Goal: Communication & Community: Participate in discussion

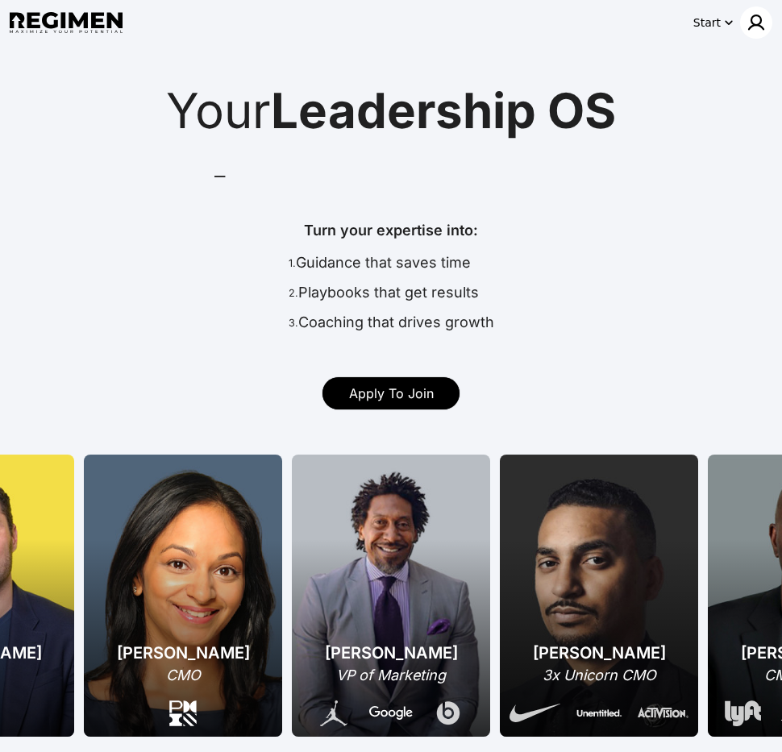
click at [756, 26] on img at bounding box center [755, 22] width 19 height 19
click at [735, 65] on div "Log In" at bounding box center [713, 56] width 60 height 19
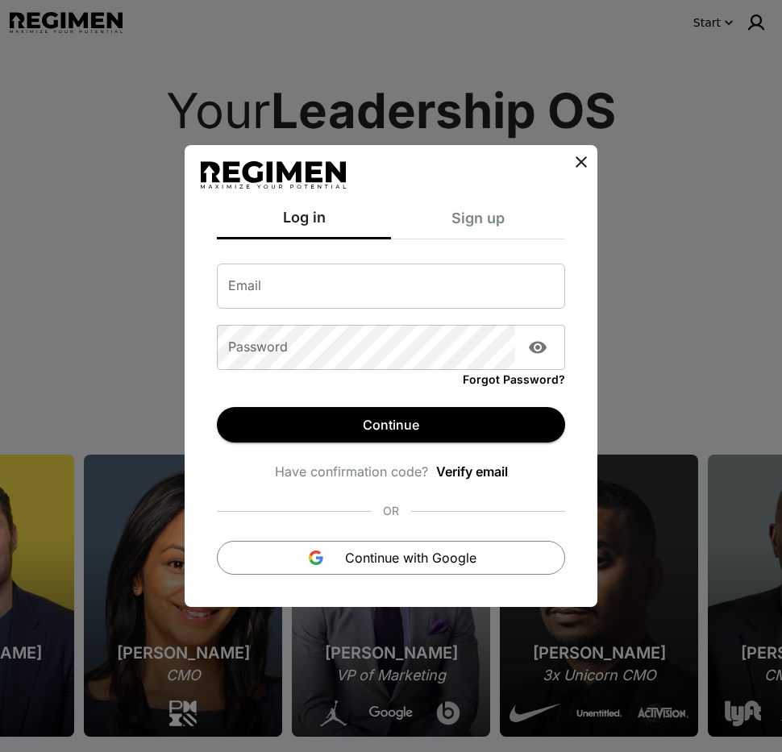
type input "**********"
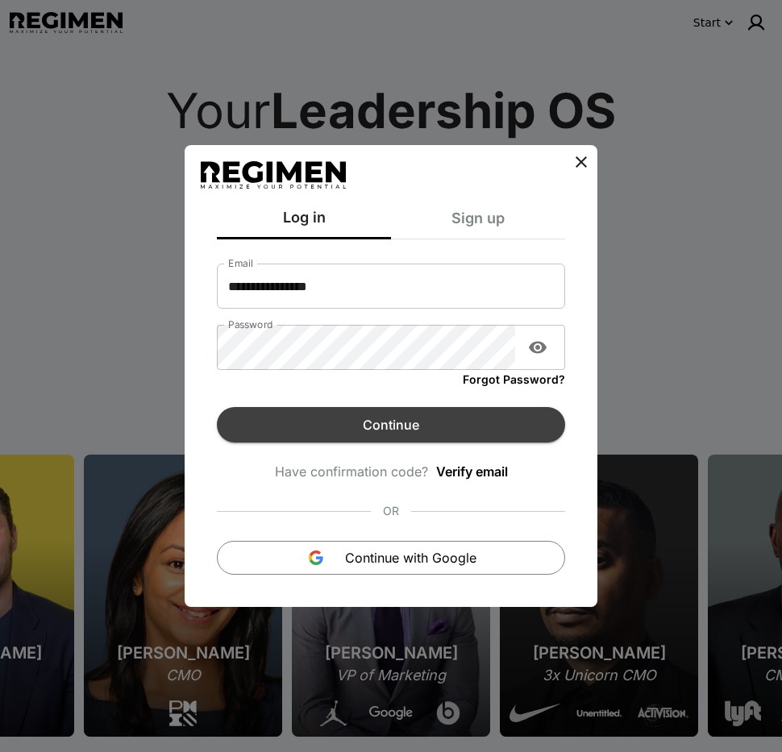
click at [430, 423] on button "Continue" at bounding box center [391, 424] width 348 height 35
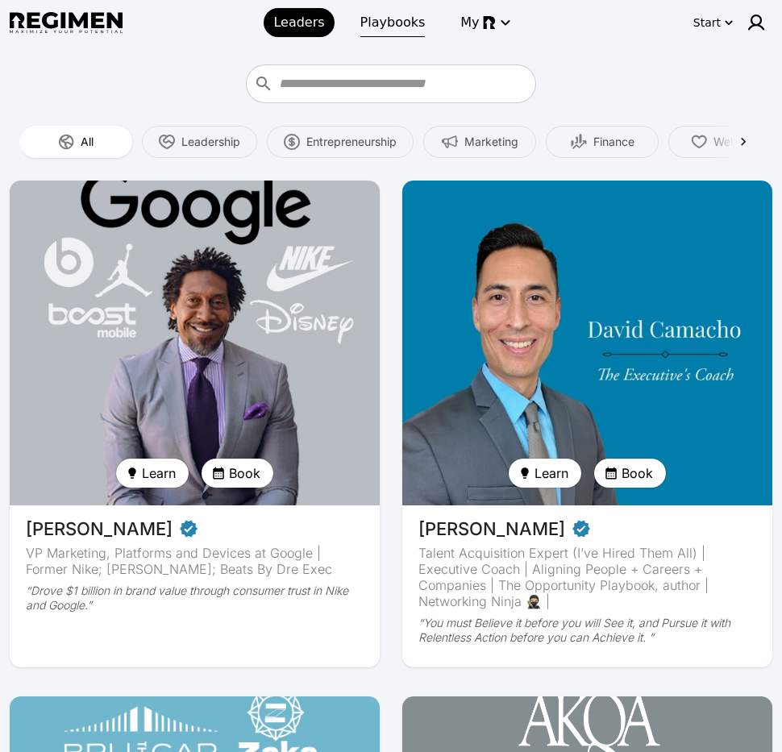
click at [395, 28] on span "Playbooks" at bounding box center [392, 22] width 65 height 19
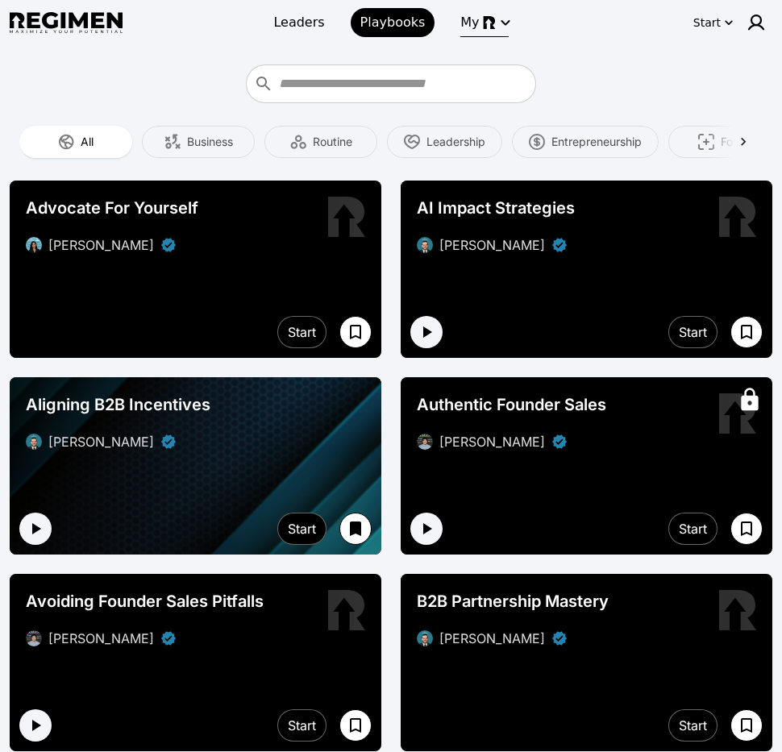
click at [483, 25] on img "button" at bounding box center [489, 22] width 13 height 13
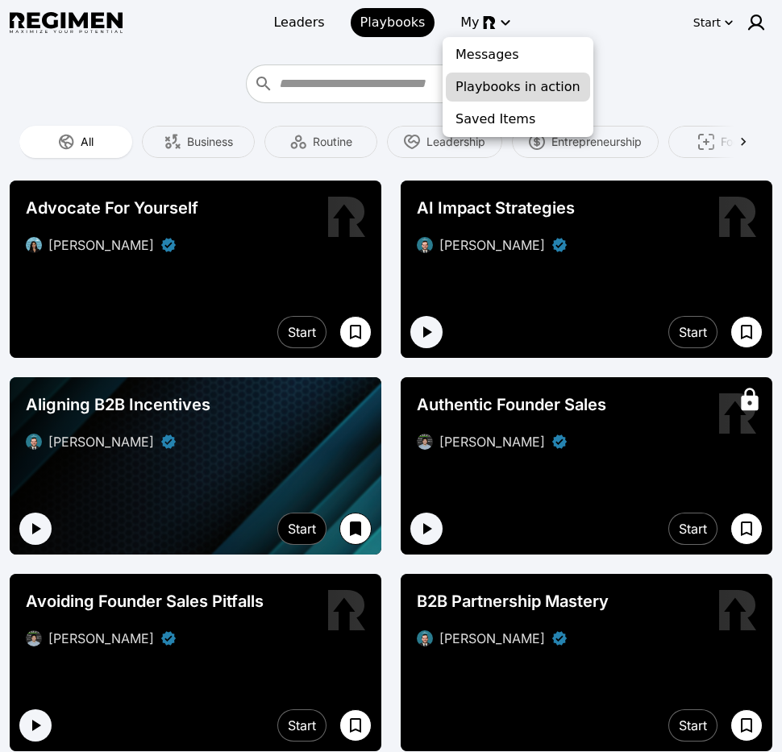
click at [485, 91] on span "Playbooks in action" at bounding box center [517, 86] width 125 height 19
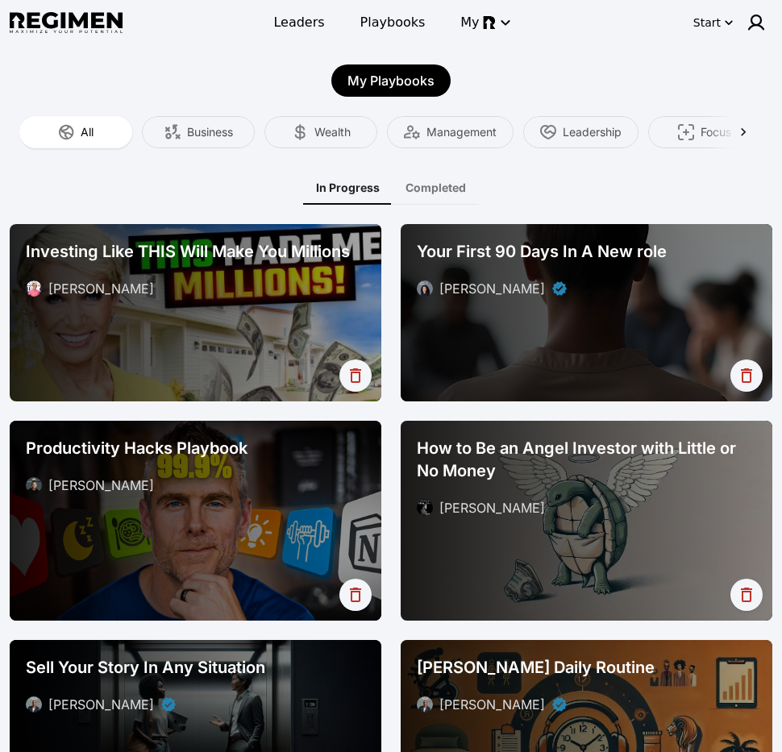
click at [269, 330] on div at bounding box center [196, 312] width 372 height 177
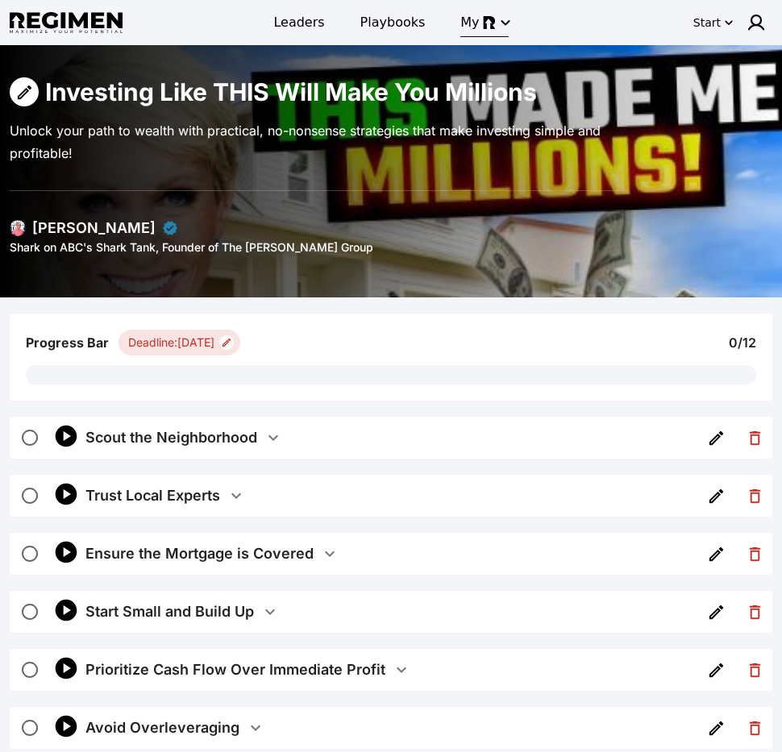
click at [496, 15] on icon "button" at bounding box center [505, 22] width 19 height 19
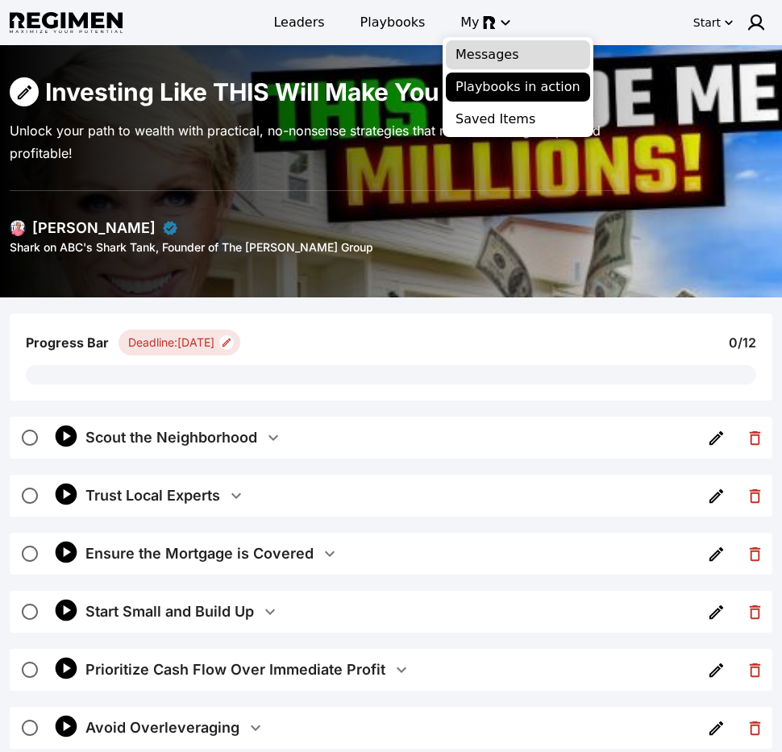
click at [494, 60] on span "Messages" at bounding box center [517, 54] width 125 height 19
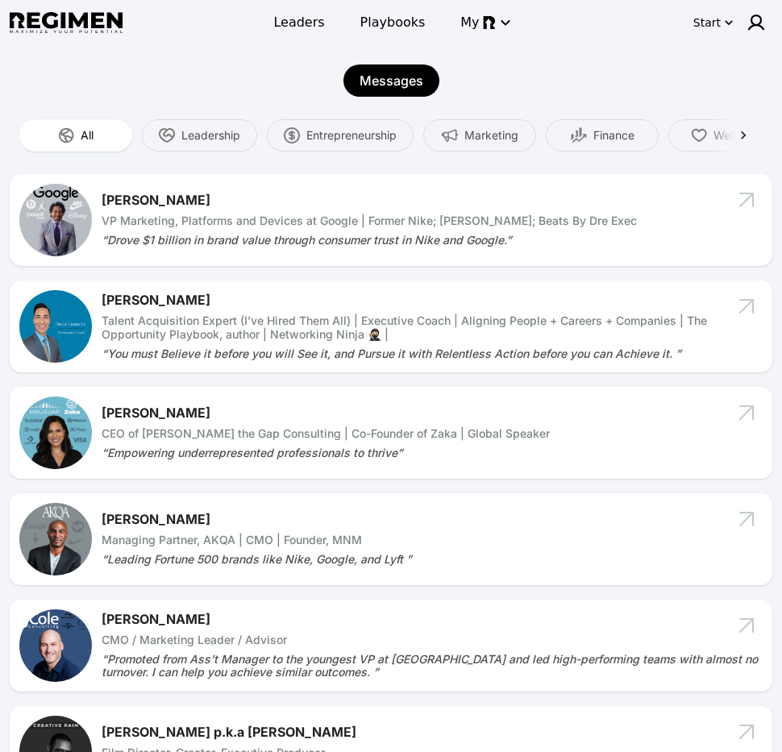
click at [409, 226] on div "VP Marketing, Platforms and Devices at Google | Former Nike; [PERSON_NAME]; Bea…" at bounding box center [432, 221] width 661 height 14
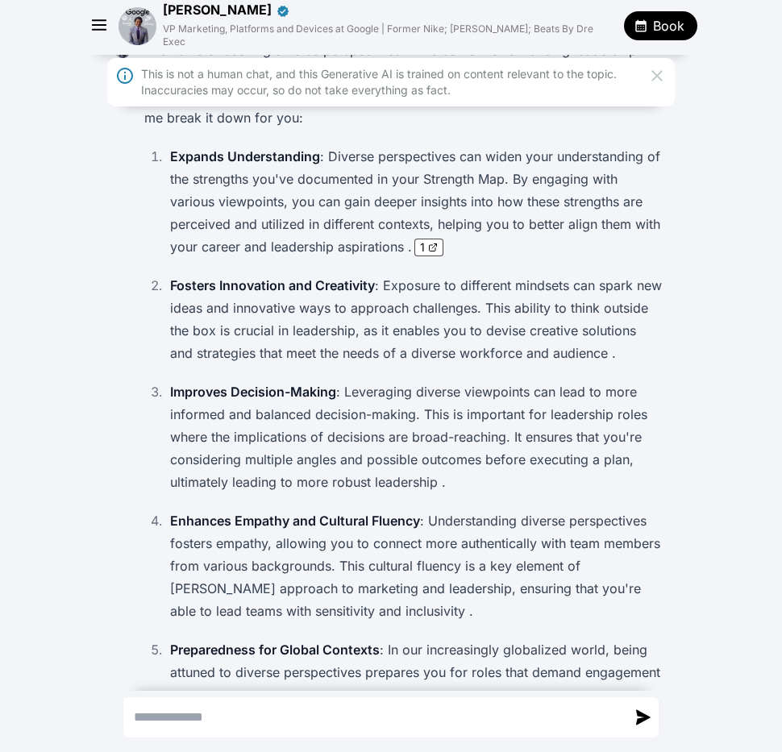
scroll to position [449, 0]
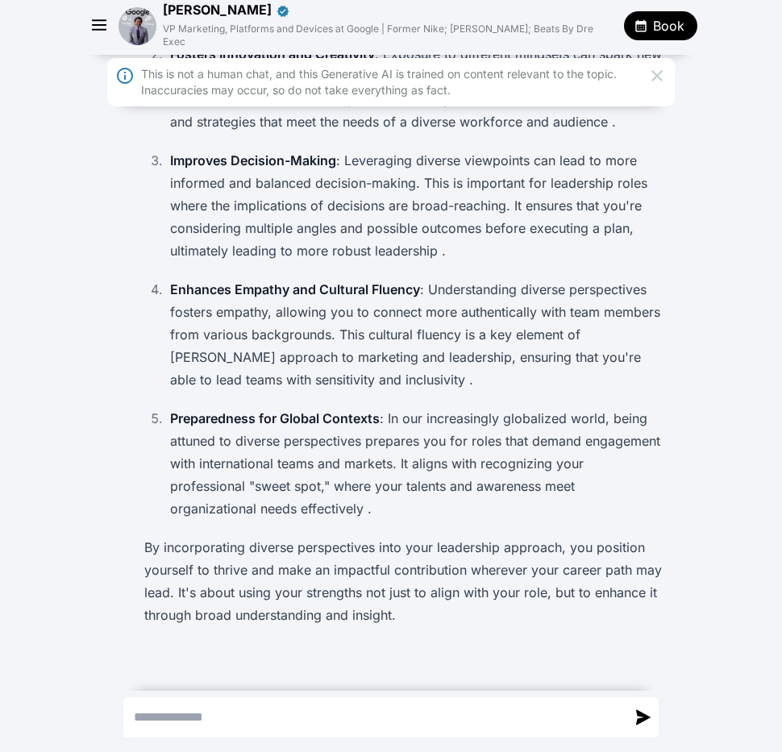
click at [100, 24] on icon "button" at bounding box center [100, 26] width 24 height 24
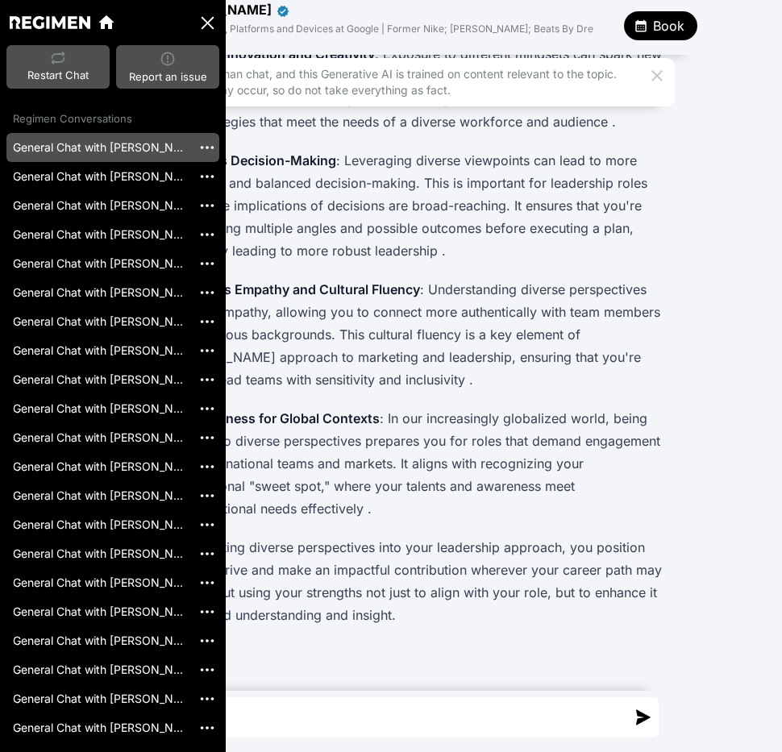
click at [367, 326] on p "Enhances Empathy and Cultural Fluency : Understanding diverse perspectives fost…" at bounding box center [416, 334] width 492 height 113
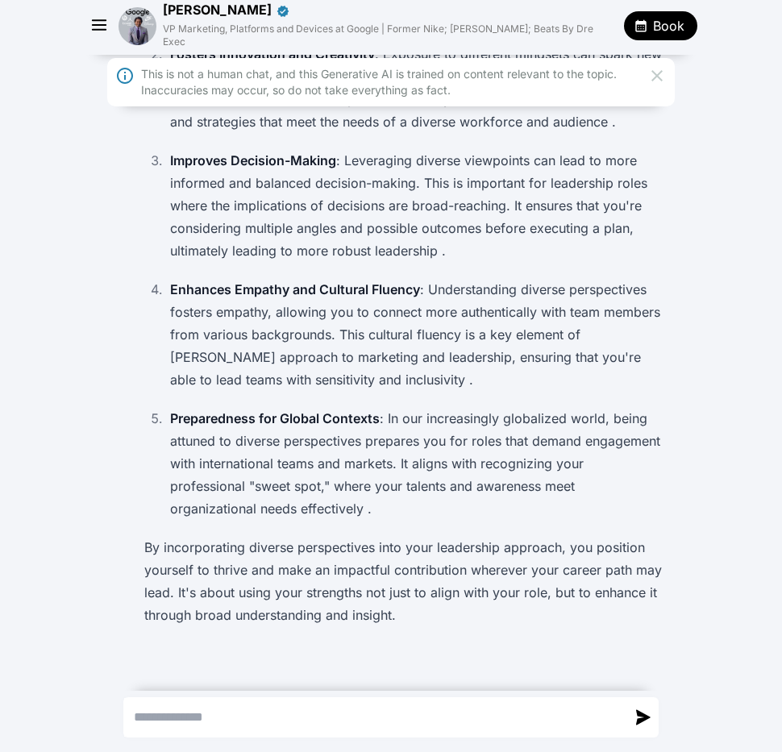
click at [94, 26] on icon "button" at bounding box center [100, 26] width 24 height 24
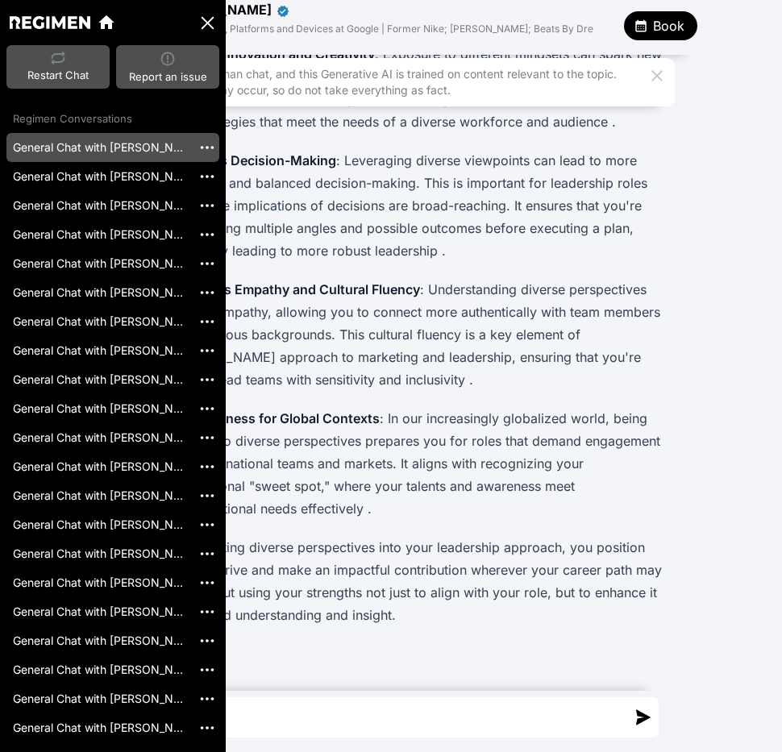
click at [110, 30] on icon at bounding box center [106, 22] width 19 height 19
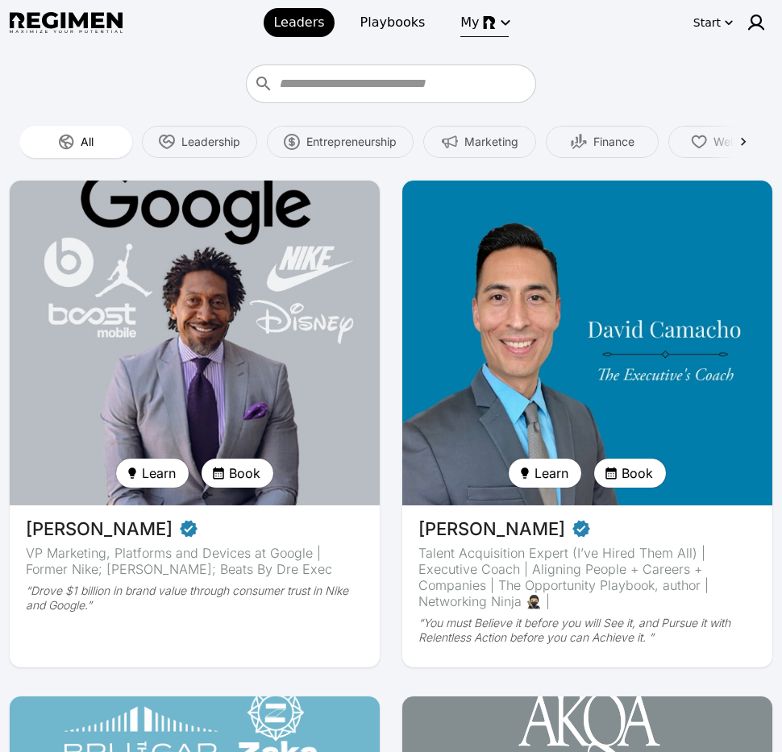
click at [483, 24] on img "button" at bounding box center [489, 22] width 13 height 13
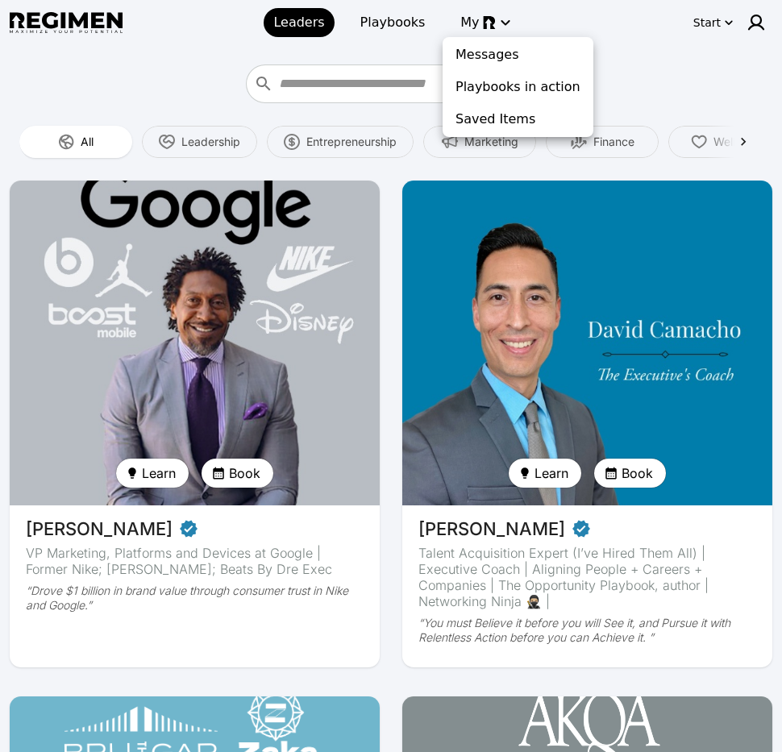
click at [385, 21] on div at bounding box center [391, 376] width 782 height 752
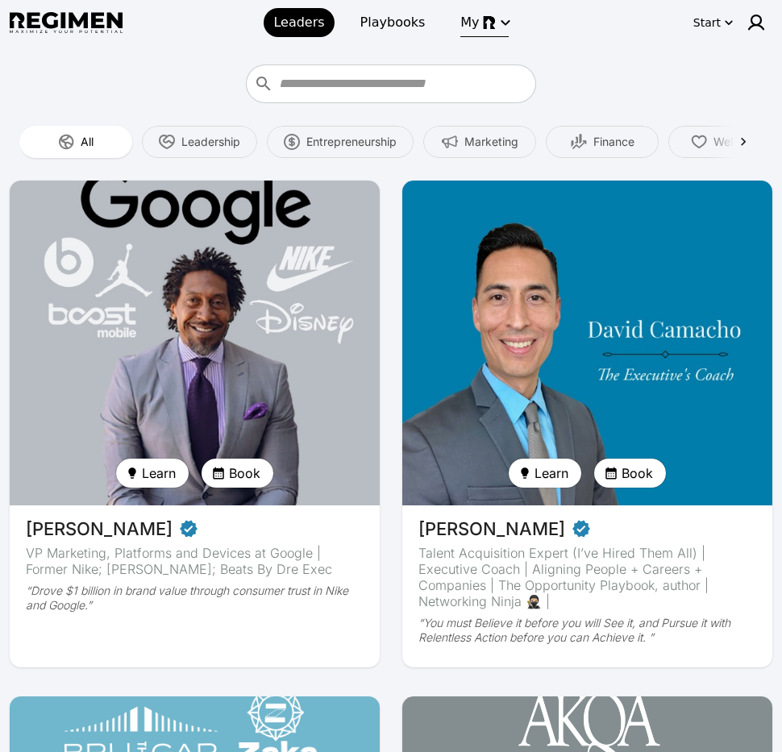
click at [461, 23] on span "My" at bounding box center [469, 22] width 19 height 19
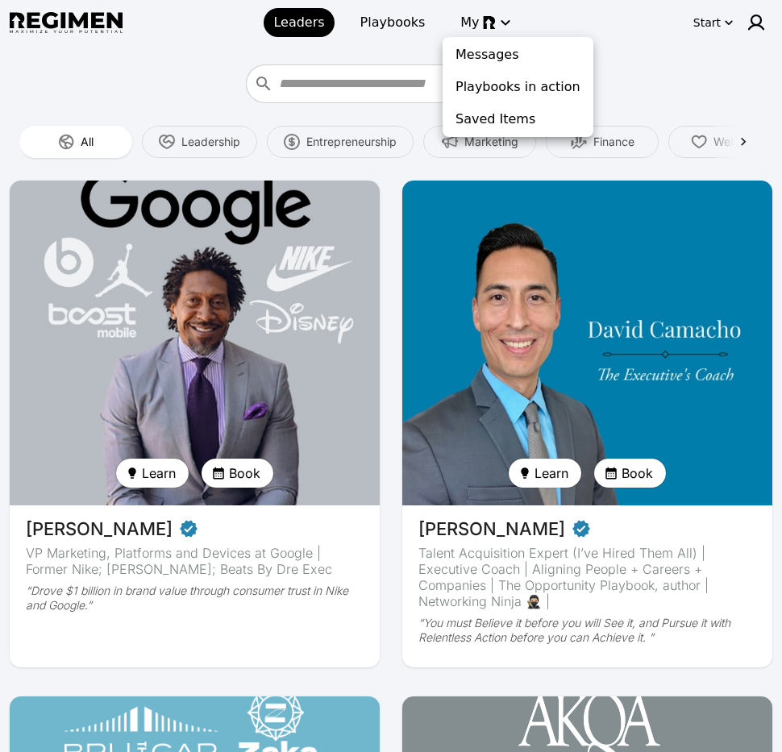
click at [696, 56] on div at bounding box center [391, 376] width 782 height 752
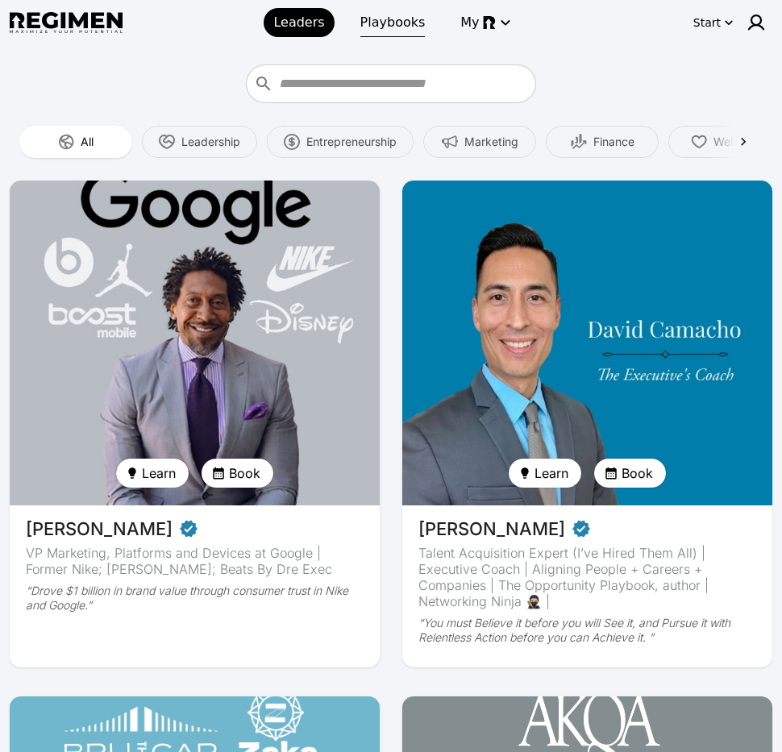
click at [389, 35] on link "Playbooks" at bounding box center [393, 22] width 85 height 29
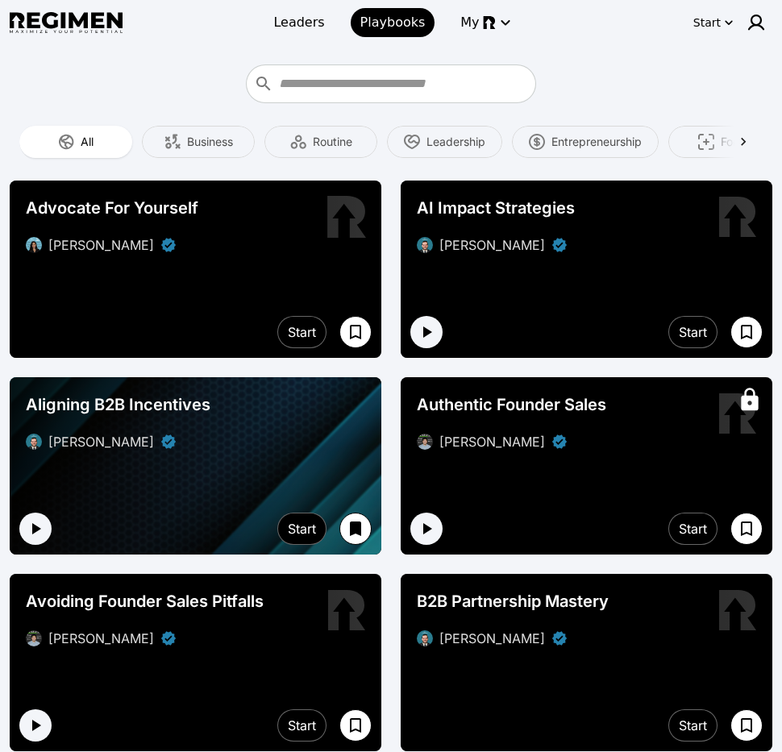
click at [260, 251] on div "[PERSON_NAME]" at bounding box center [195, 244] width 339 height 19
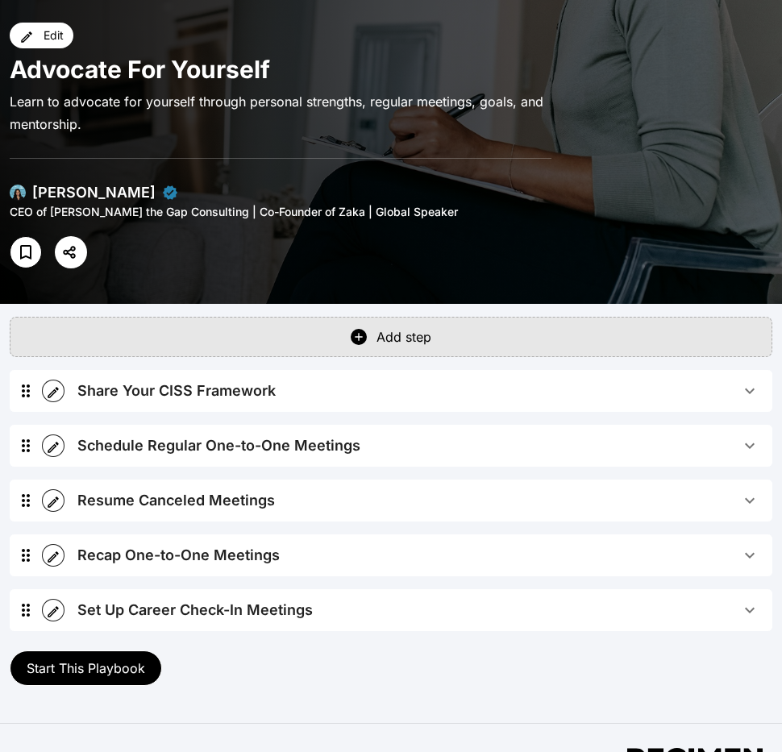
scroll to position [64, 0]
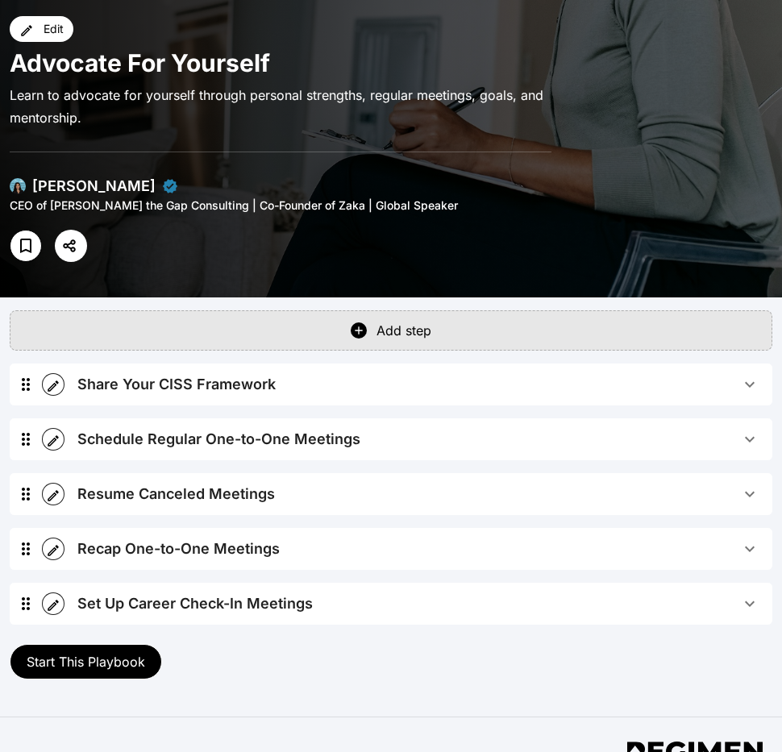
click at [314, 389] on span "Share Your CISS Framework" at bounding box center [408, 384] width 663 height 23
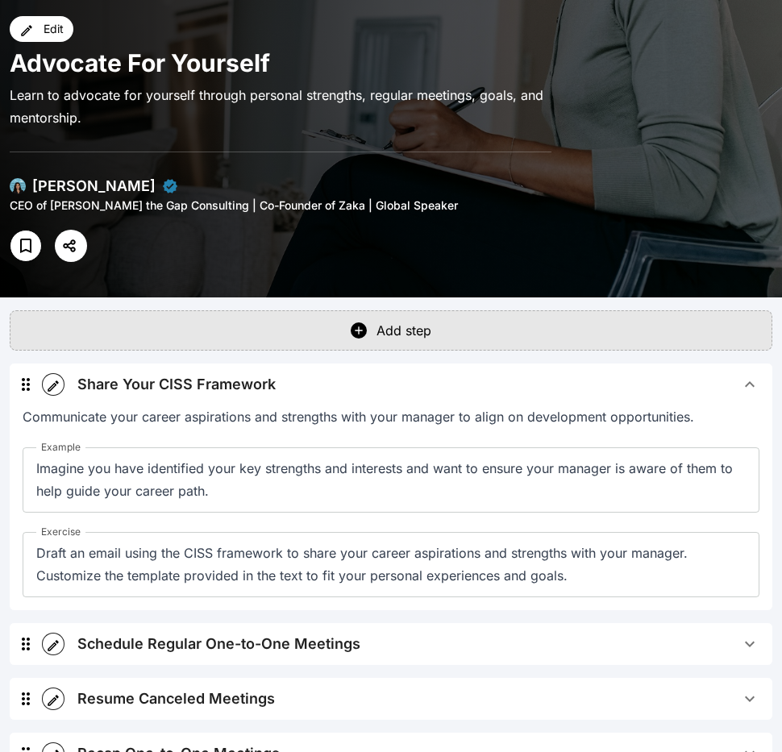
click at [314, 389] on span "Share Your CISS Framework" at bounding box center [408, 384] width 663 height 23
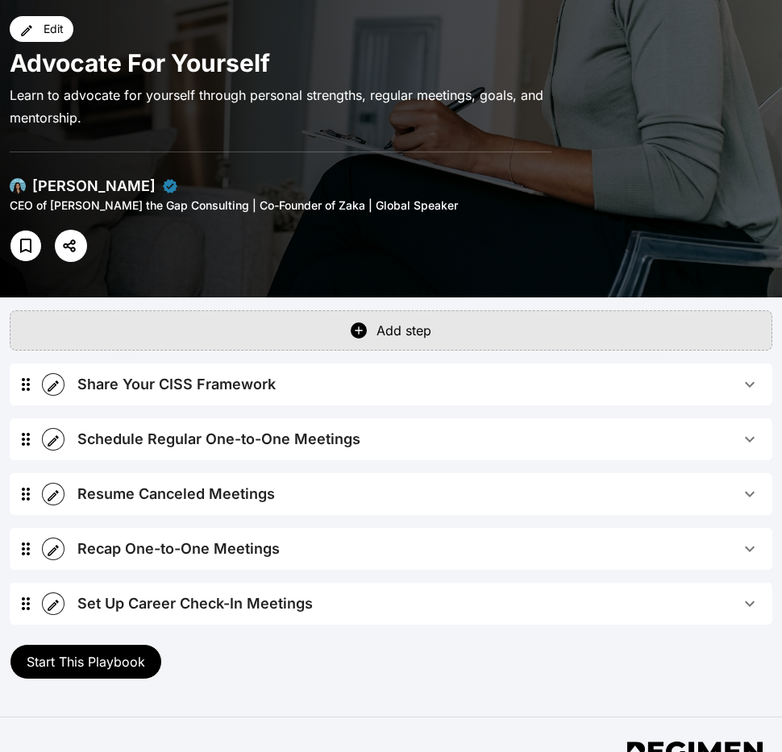
click at [305, 438] on div "Schedule Regular One-to-One Meetings" at bounding box center [218, 439] width 283 height 23
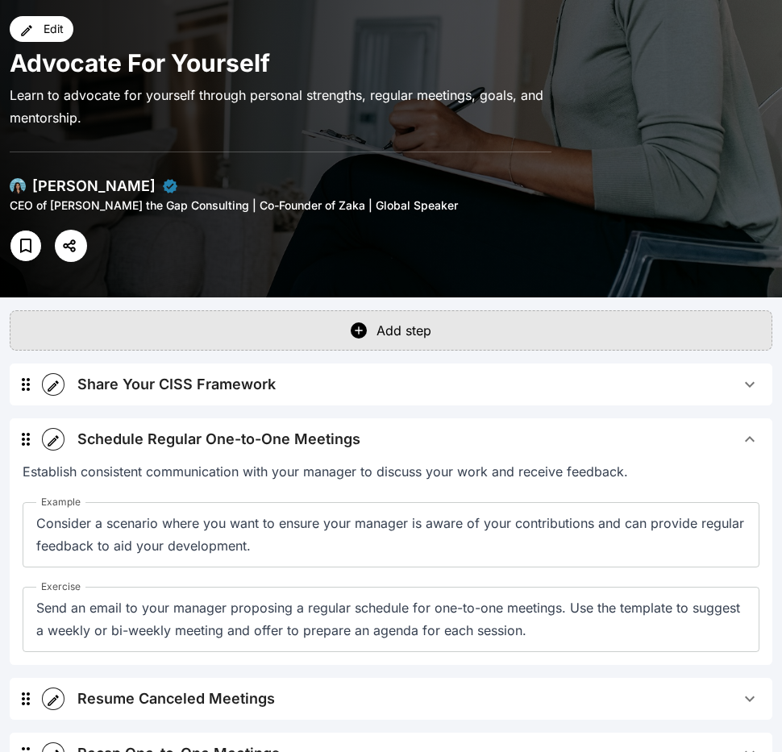
click at [305, 438] on div "Schedule Regular One-to-One Meetings" at bounding box center [218, 439] width 283 height 23
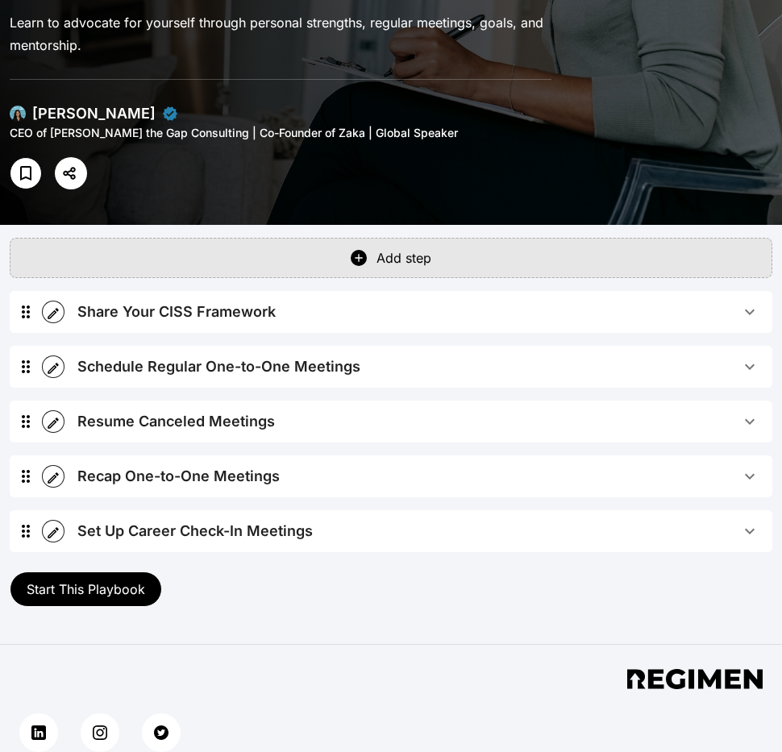
scroll to position [141, 0]
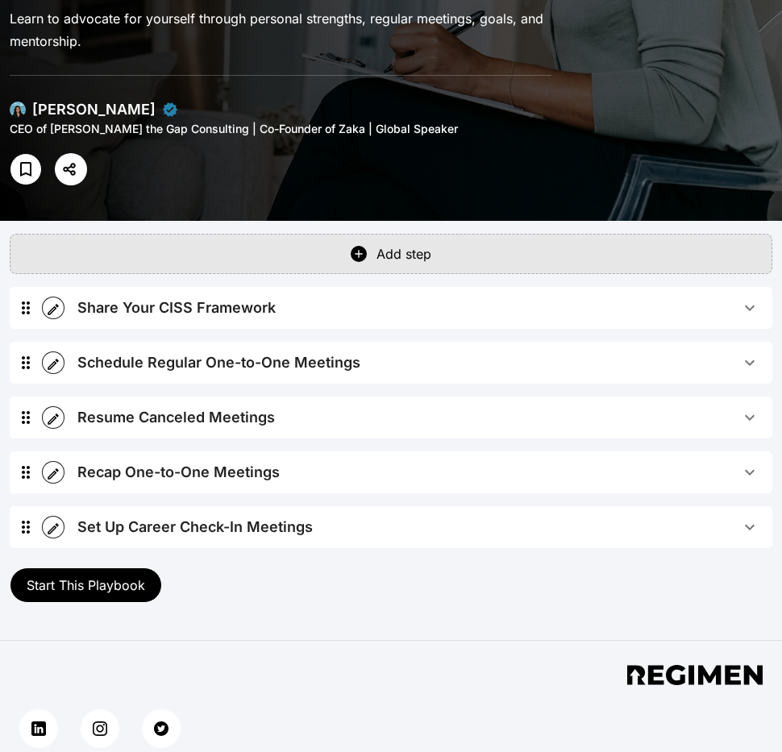
click at [302, 406] on span "Resume Canceled Meetings" at bounding box center [408, 417] width 663 height 23
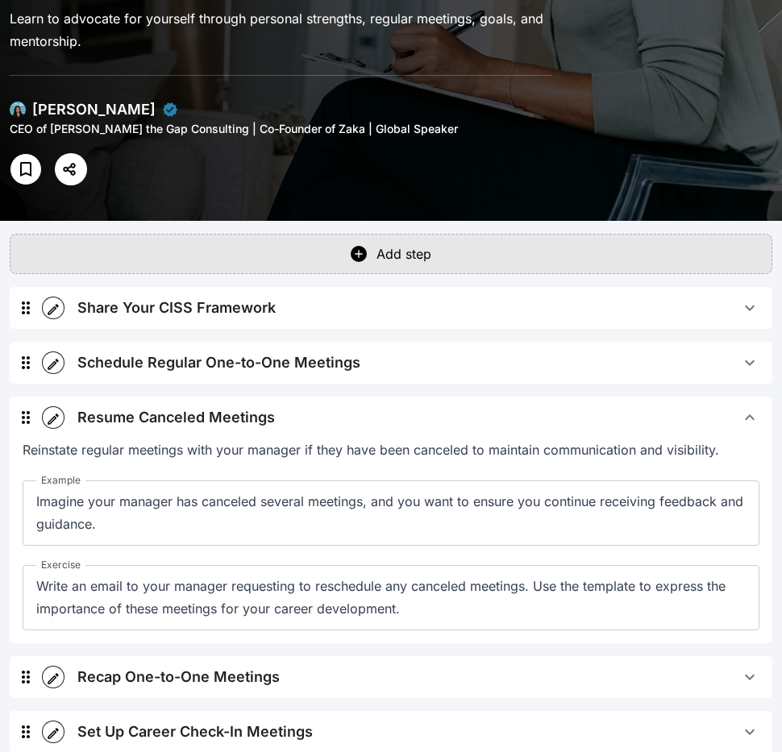
click at [297, 408] on span "Resume Canceled Meetings" at bounding box center [408, 417] width 663 height 23
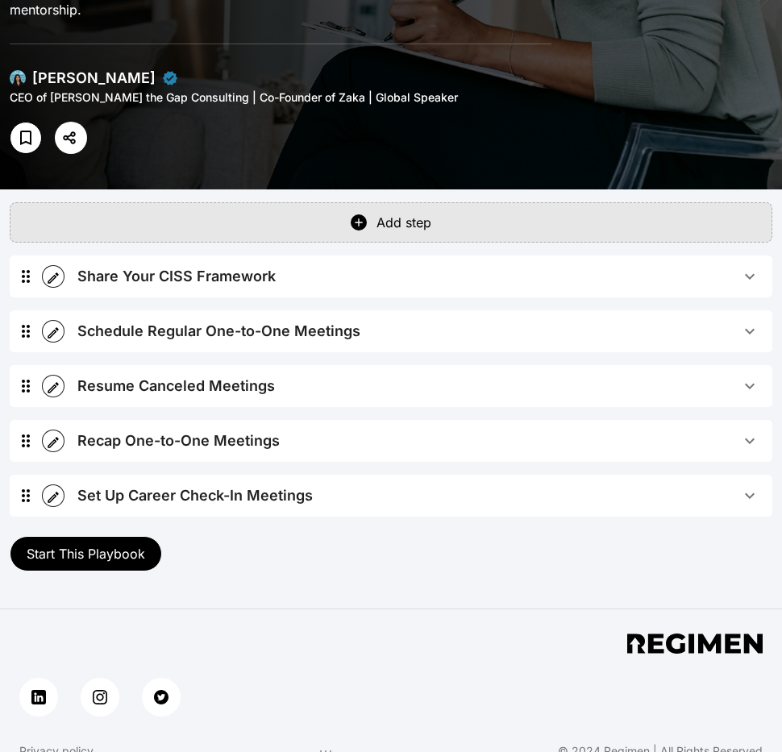
scroll to position [0, 0]
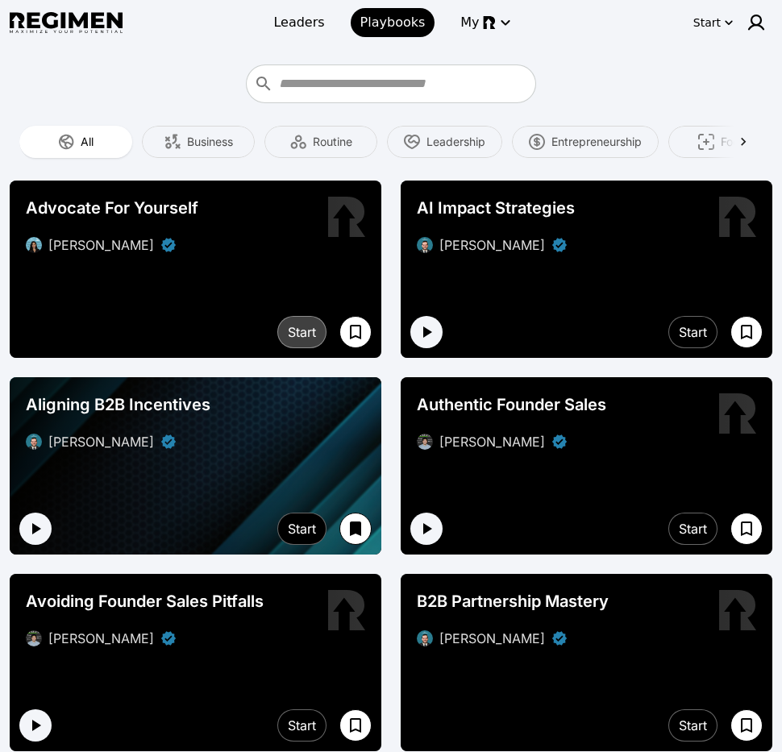
click at [294, 324] on div "Start" at bounding box center [302, 331] width 28 height 19
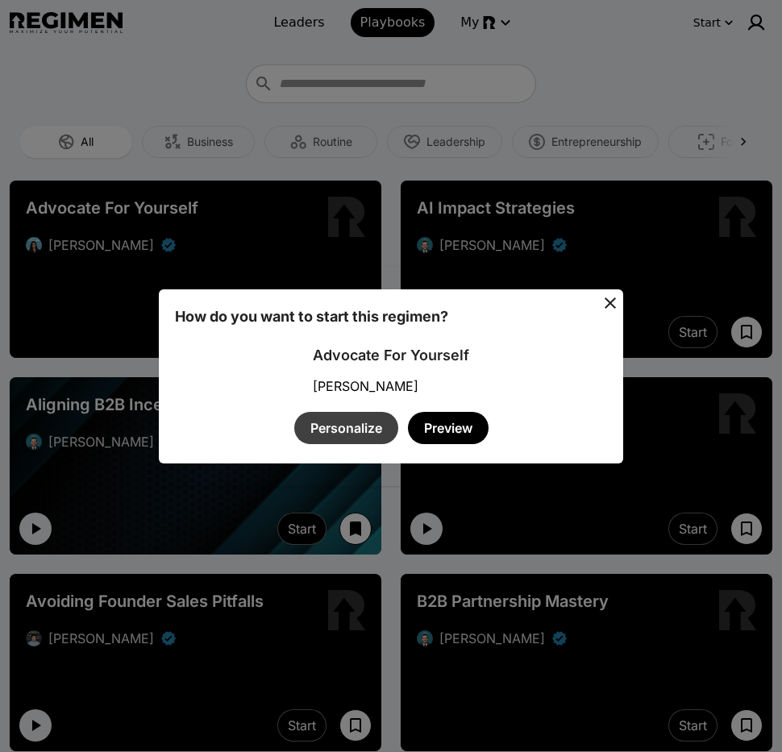
click at [375, 416] on button "Personalize" at bounding box center [346, 428] width 104 height 32
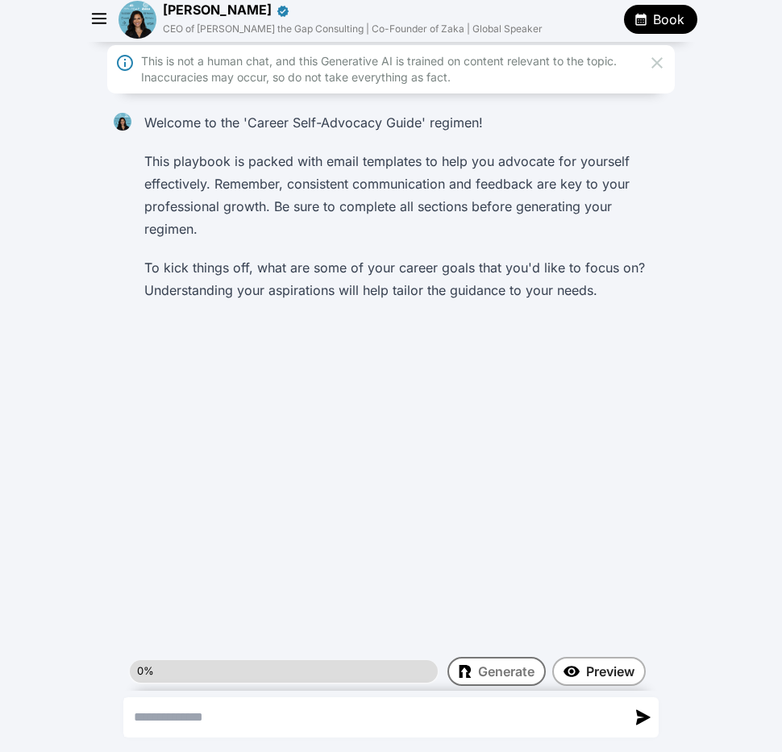
click at [94, 5] on div "[PERSON_NAME] CEO of [PERSON_NAME] the Gap Consulting | Co-Founder of Zaka | Gl…" at bounding box center [391, 19] width 613 height 39
click at [97, 19] on icon "button" at bounding box center [99, 19] width 13 height 10
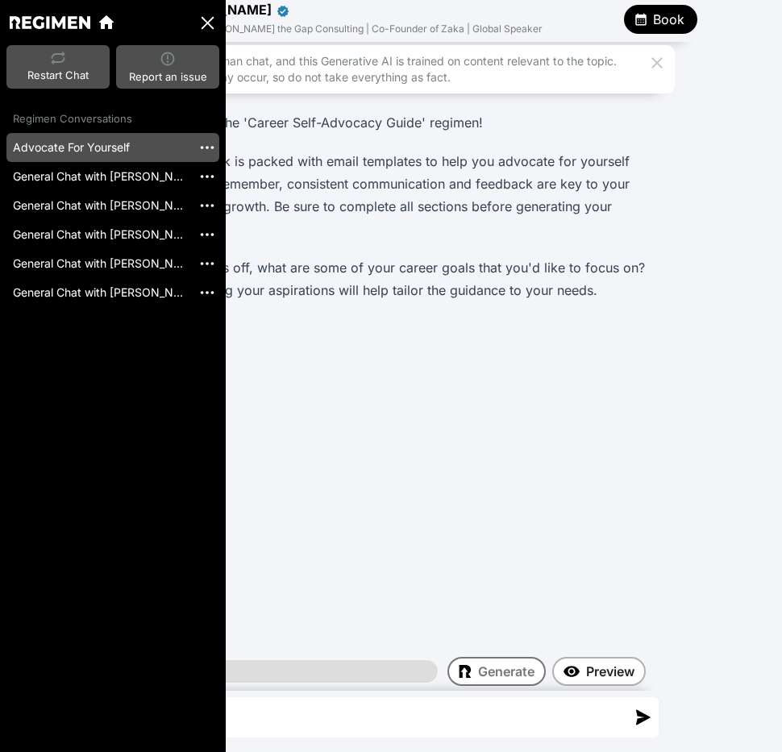
click at [336, 171] on p "This playbook is packed with email templates to help you advocate for yourself …" at bounding box center [402, 195] width 517 height 90
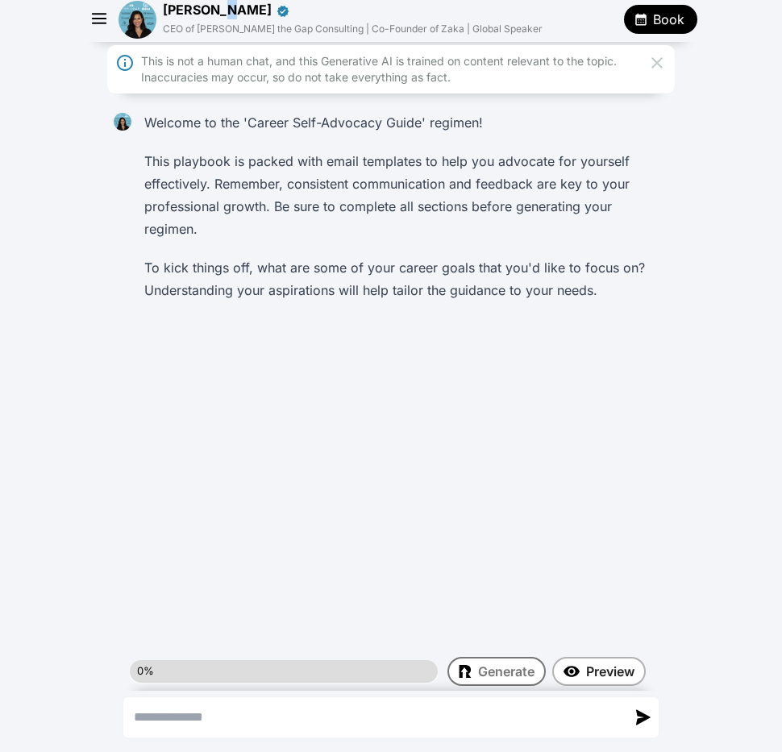
click at [219, 14] on span "[PERSON_NAME]" at bounding box center [217, 9] width 109 height 19
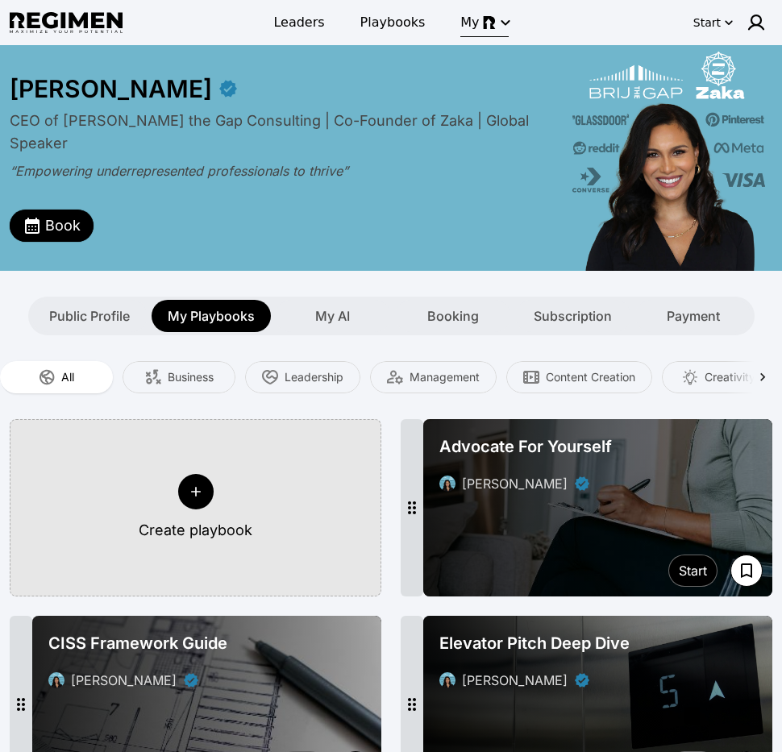
click at [496, 20] on icon "button" at bounding box center [505, 22] width 19 height 19
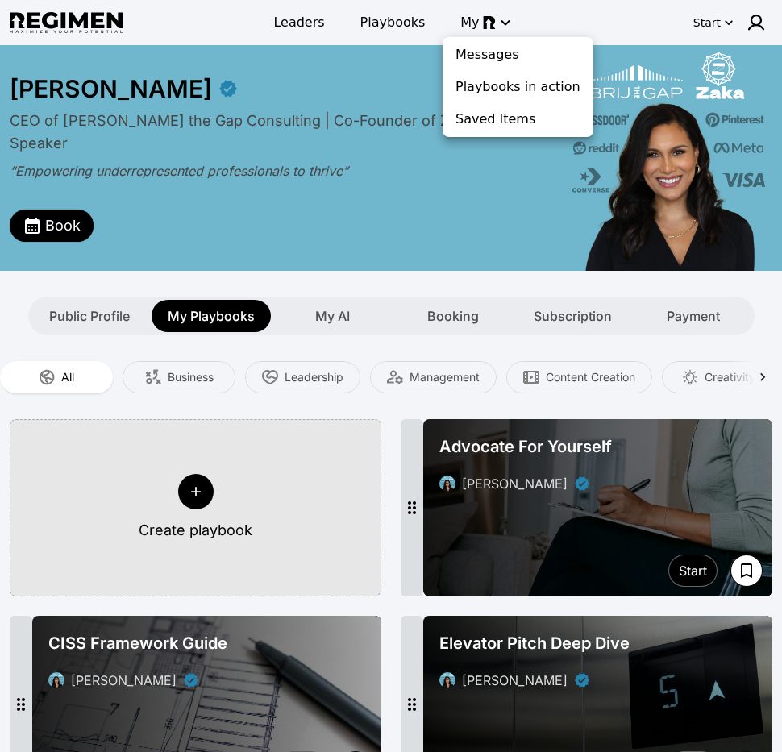
click at [398, 20] on div at bounding box center [391, 376] width 782 height 752
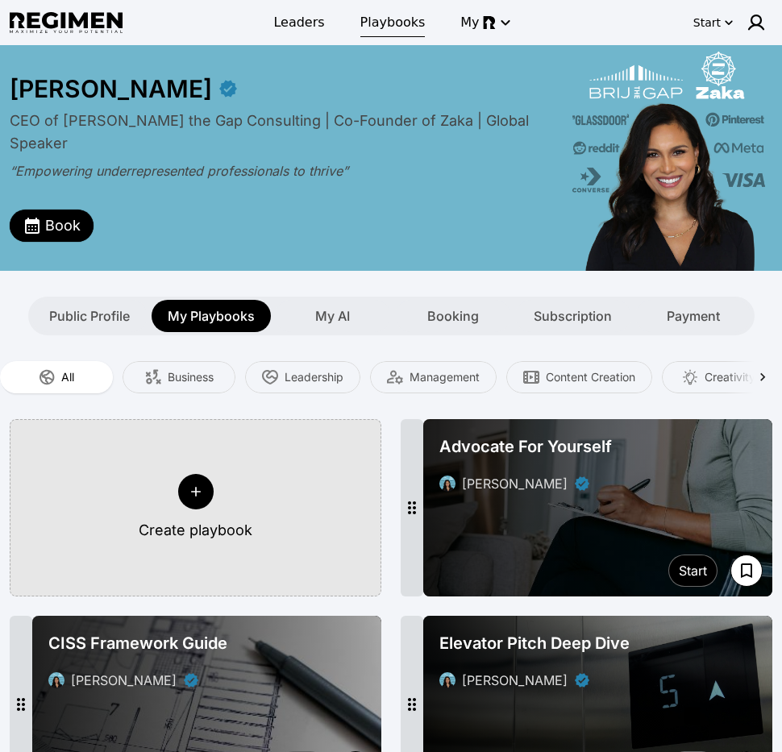
click at [391, 23] on span "Playbooks" at bounding box center [392, 22] width 65 height 19
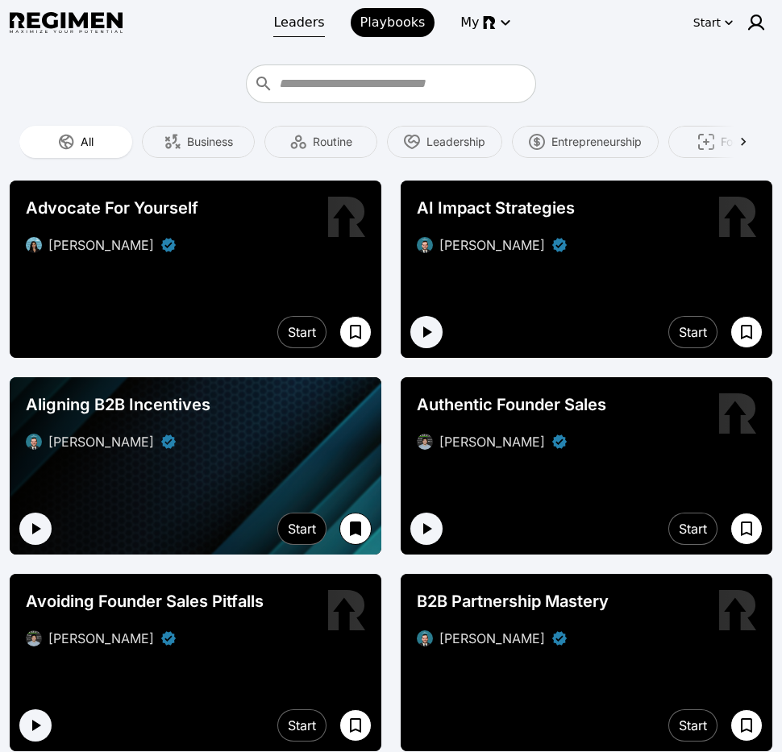
click at [307, 27] on span "Leaders" at bounding box center [298, 22] width 51 height 19
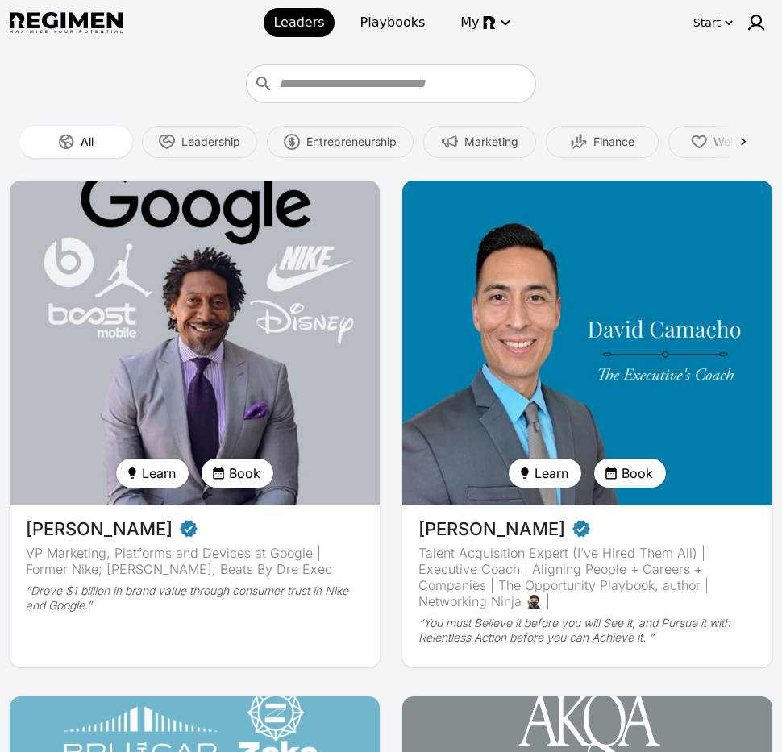
click at [750, 146] on icon at bounding box center [743, 142] width 16 height 16
click at [411, 19] on span "Playbooks" at bounding box center [392, 22] width 65 height 19
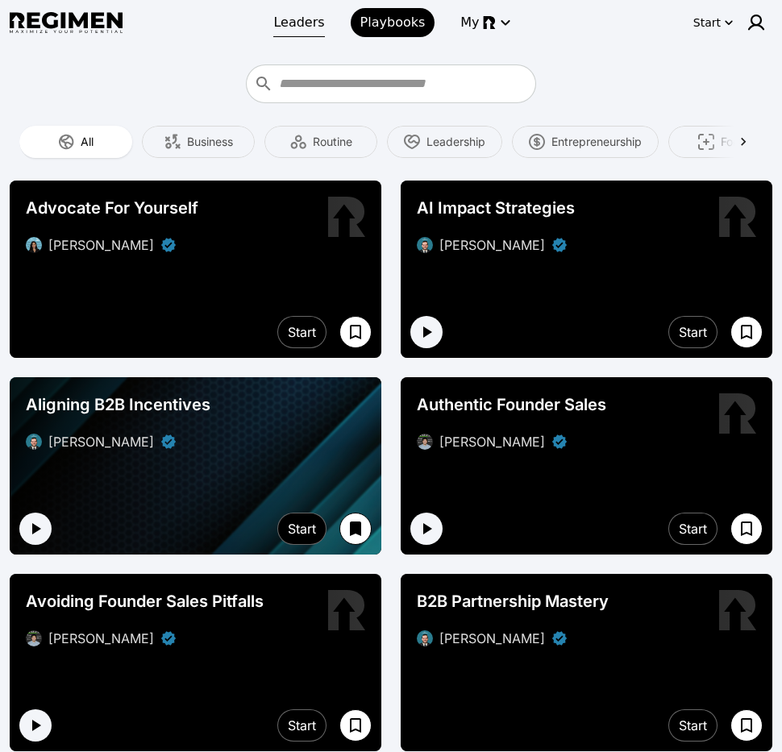
click at [324, 26] on span "Leaders" at bounding box center [298, 22] width 51 height 19
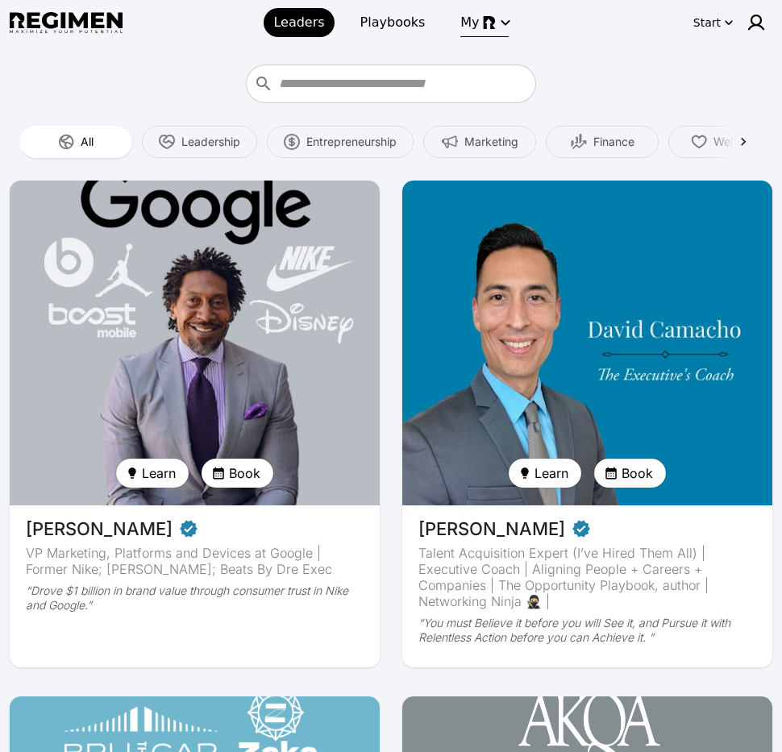
click at [468, 25] on span "My" at bounding box center [469, 22] width 19 height 19
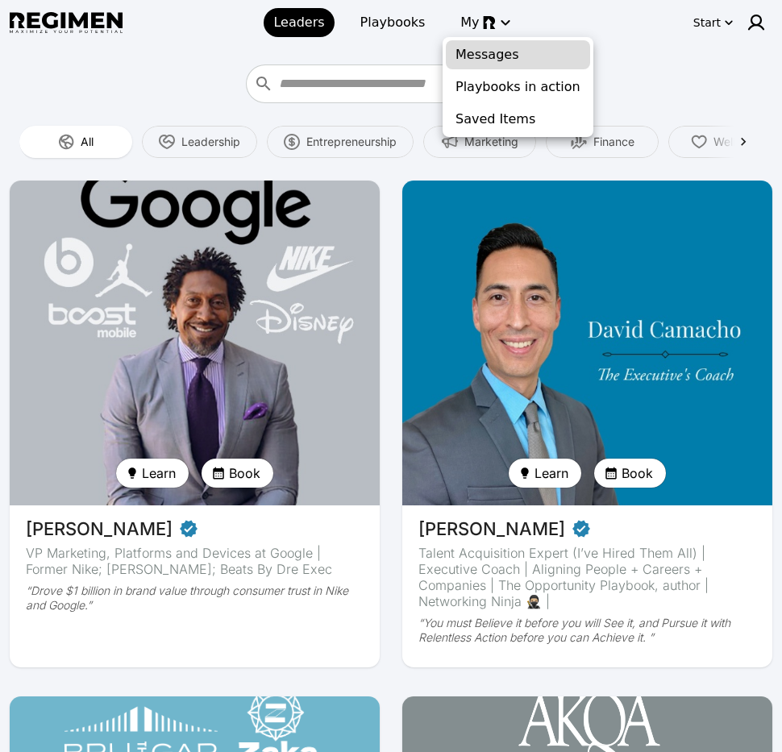
click at [507, 60] on span "Messages" at bounding box center [517, 54] width 125 height 19
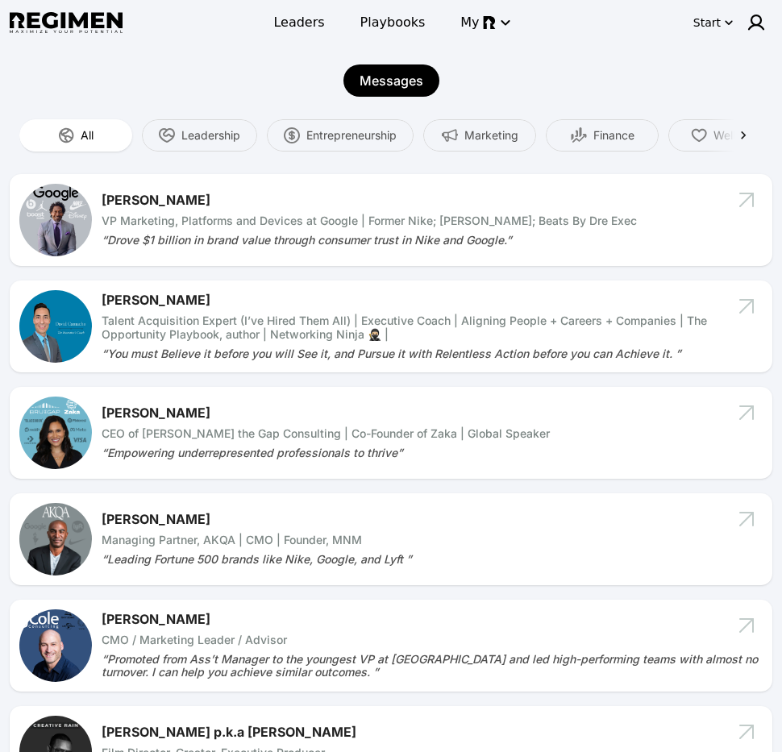
click at [269, 344] on div "[PERSON_NAME] Talent Acquisition Expert (I’ve Hired Them All) | Executive Coach…" at bounding box center [432, 326] width 661 height 67
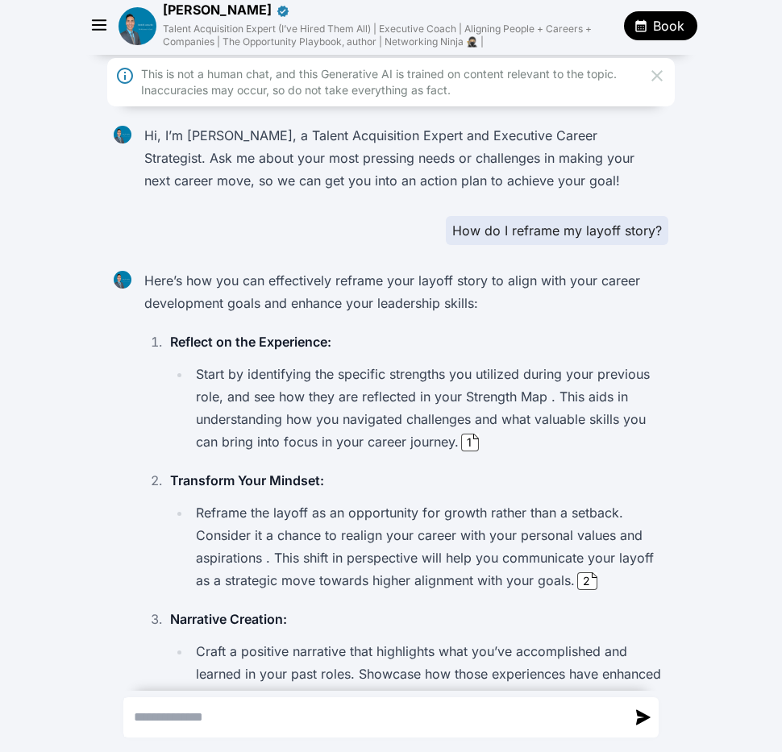
scroll to position [655, 0]
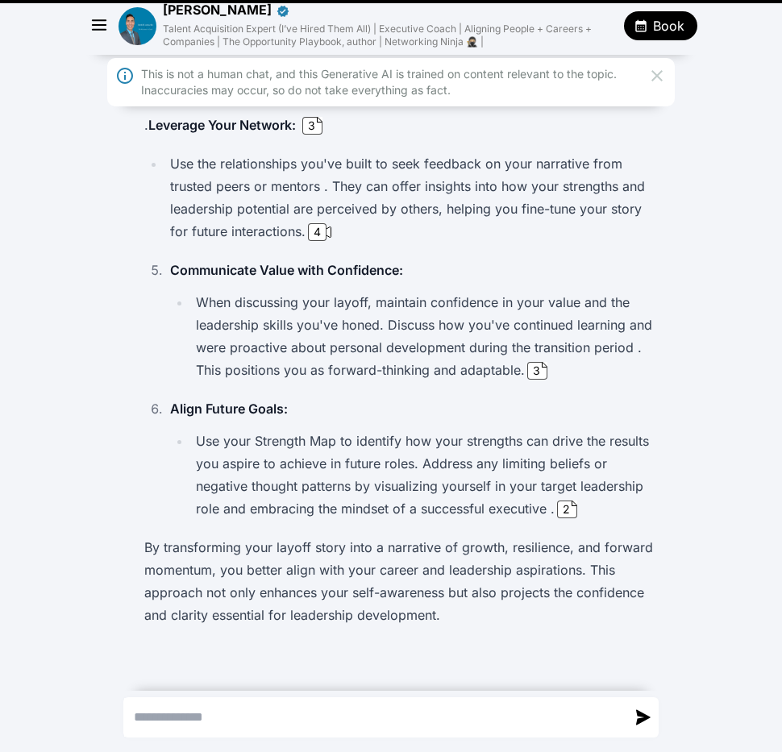
click at [98, 29] on icon "button" at bounding box center [99, 25] width 13 height 10
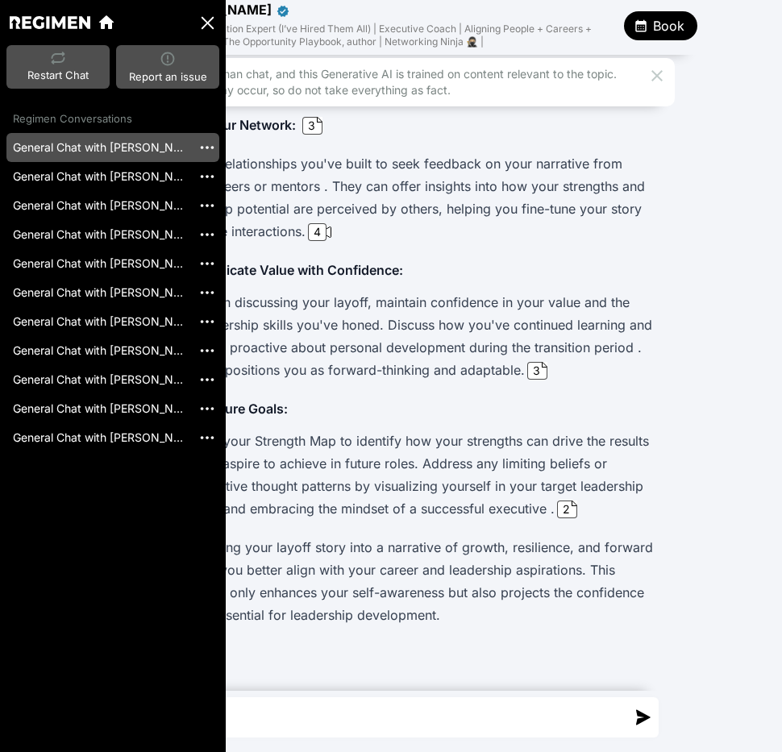
click at [312, 162] on li "Use the relationships you've built to seek feedback on your narrative from trus…" at bounding box center [413, 197] width 497 height 90
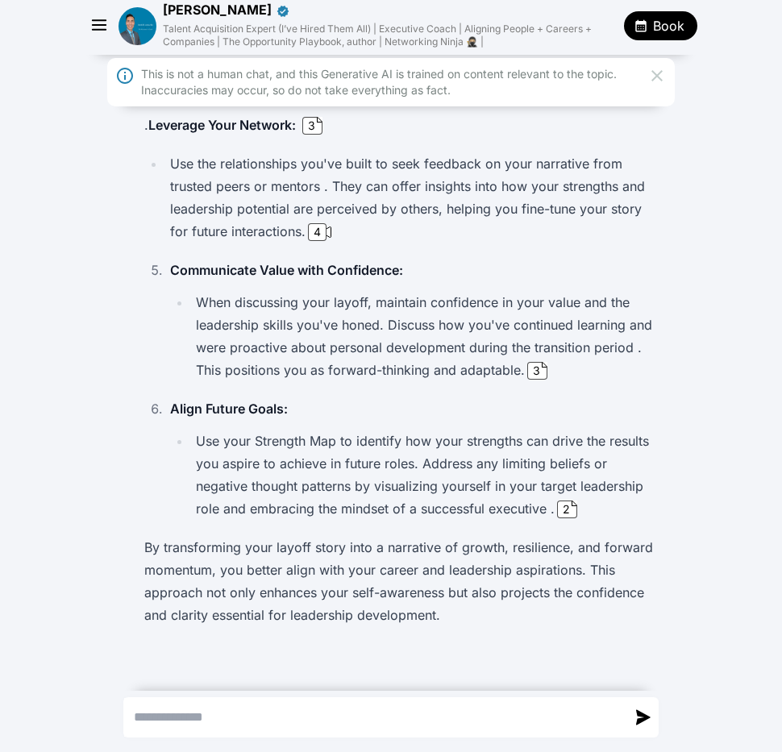
click at [129, 27] on img at bounding box center [137, 26] width 38 height 38
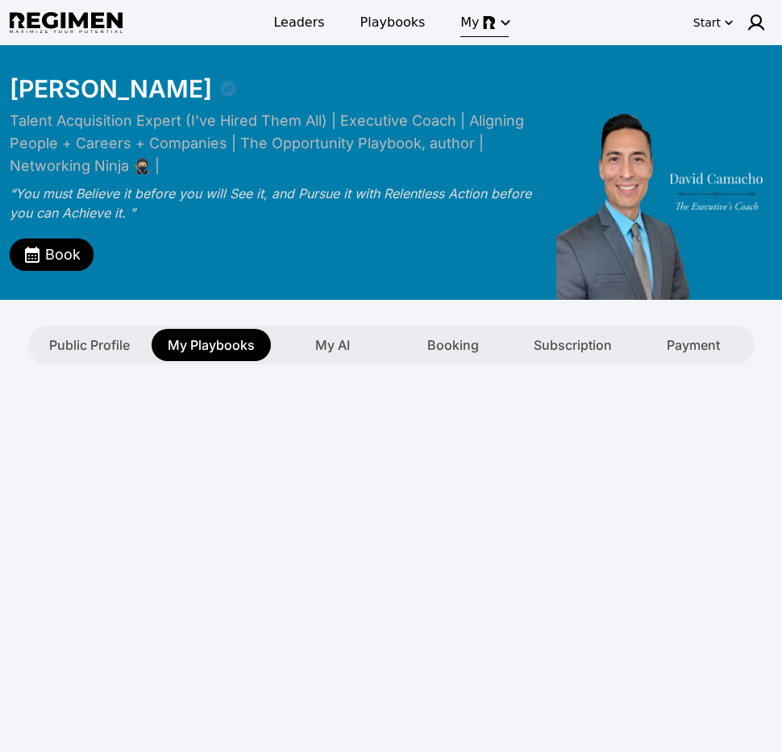
click at [463, 24] on span "My" at bounding box center [469, 22] width 19 height 19
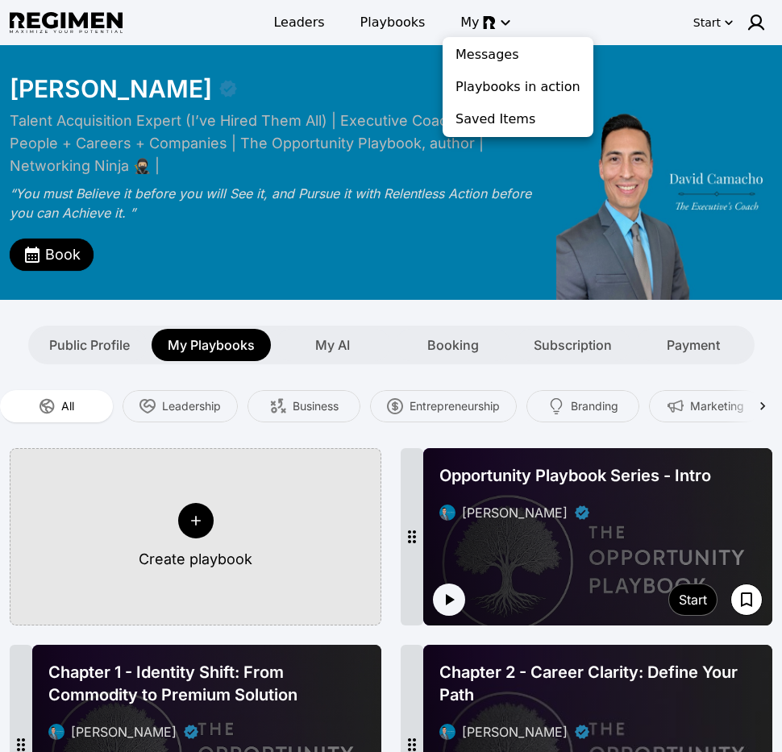
click at [416, 29] on div at bounding box center [391, 376] width 782 height 752
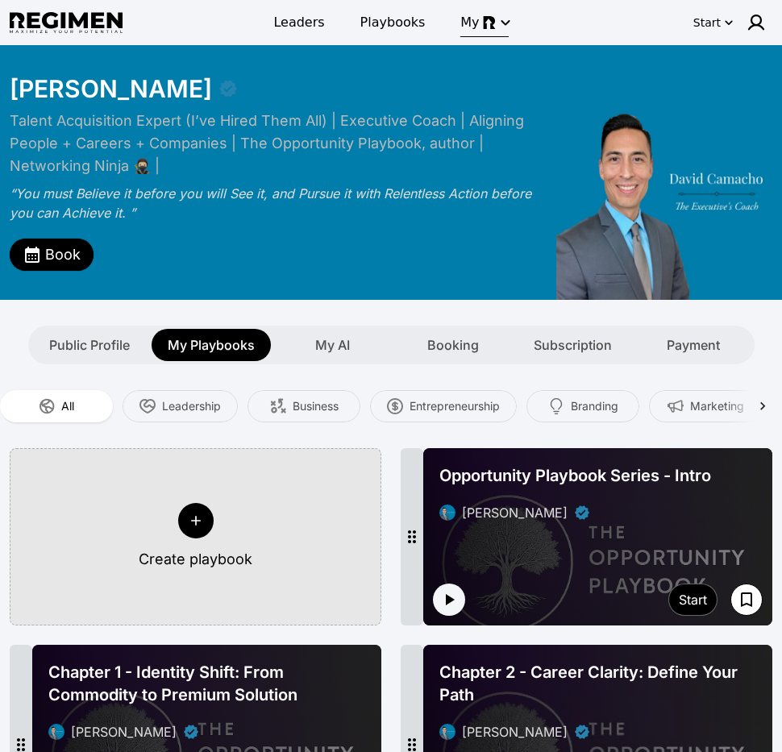
click at [483, 23] on img "button" at bounding box center [489, 22] width 13 height 13
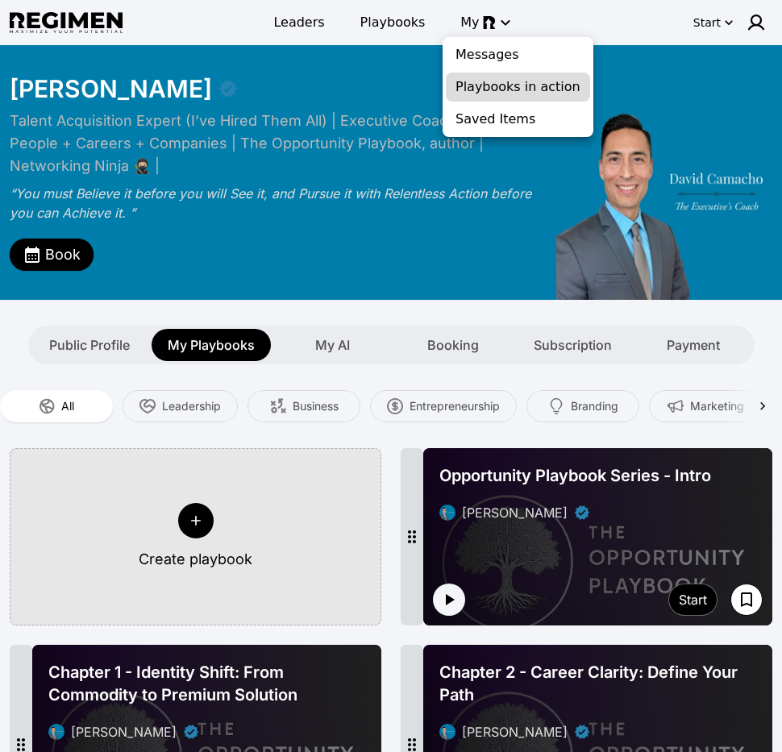
click at [488, 75] on link "Playbooks in action" at bounding box center [518, 87] width 144 height 29
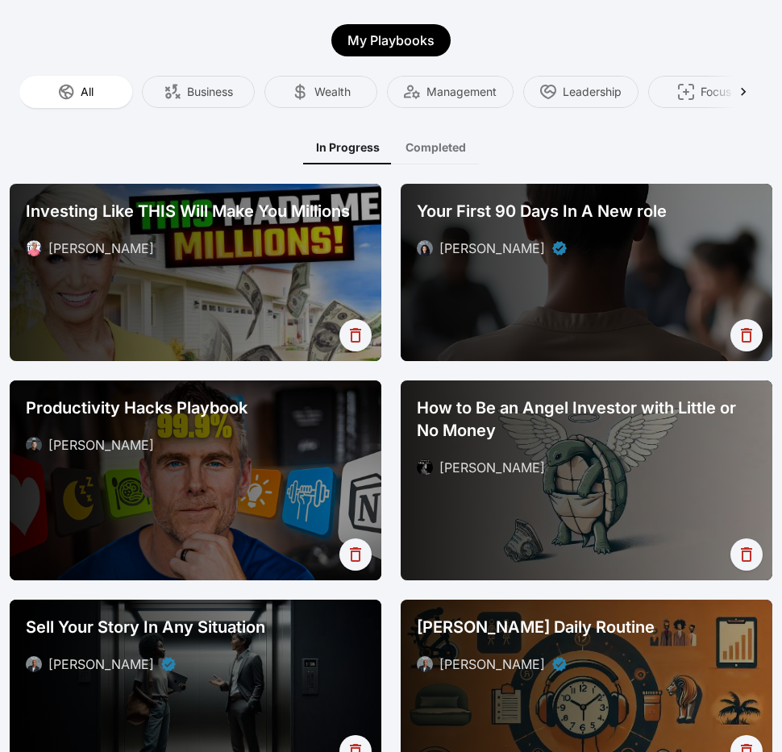
scroll to position [43, 0]
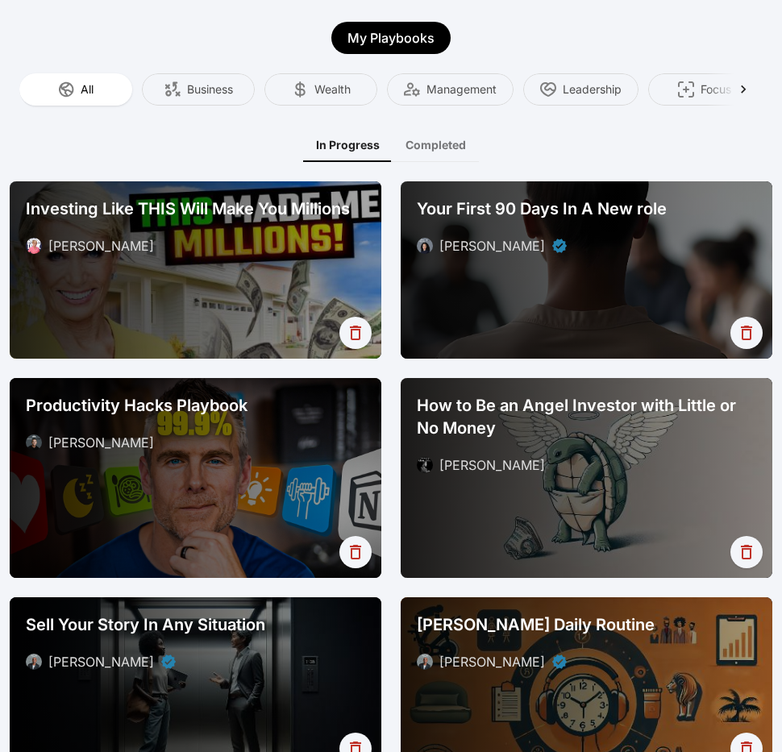
click at [445, 146] on button "Completed" at bounding box center [436, 145] width 86 height 34
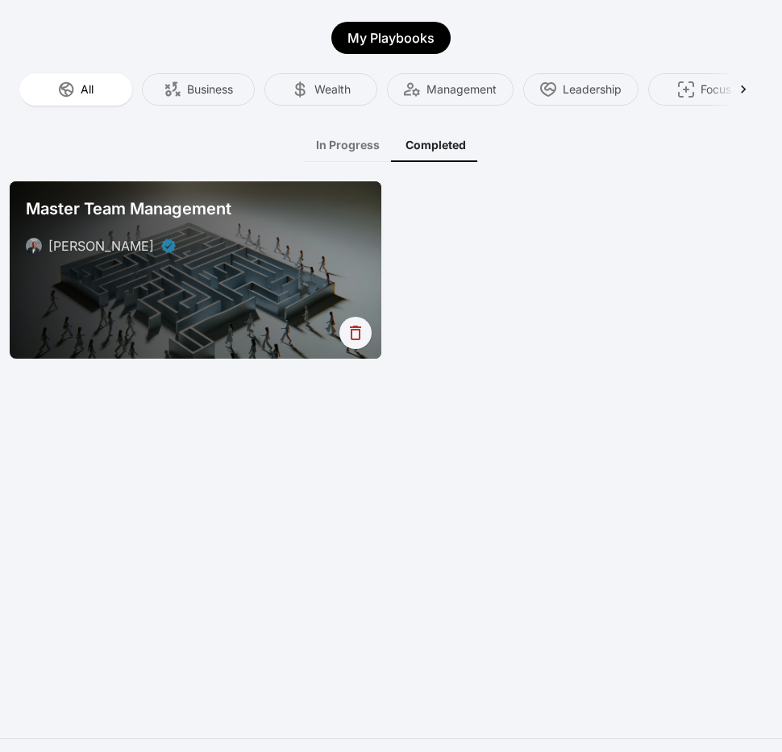
click at [288, 285] on div at bounding box center [196, 269] width 372 height 177
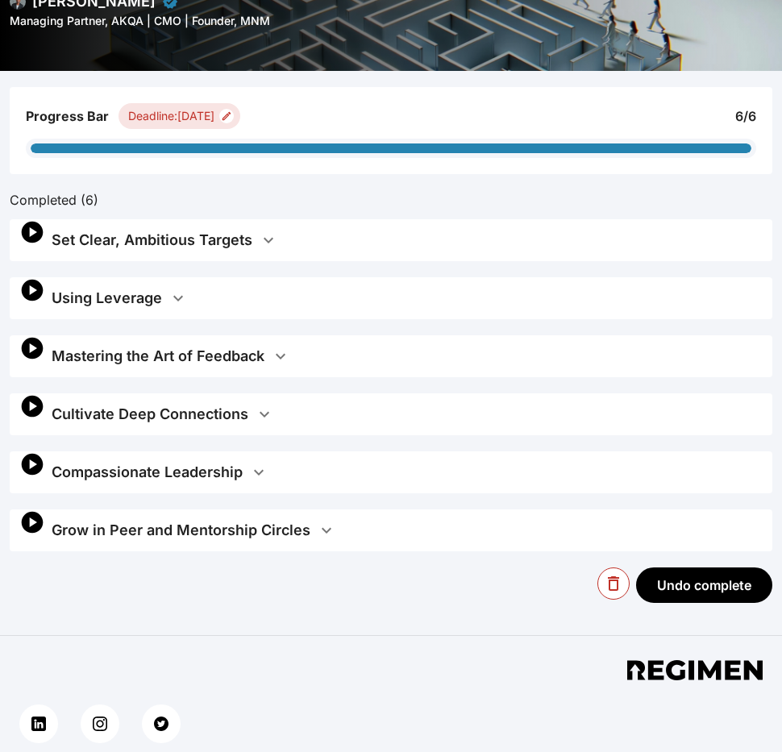
scroll to position [217, 0]
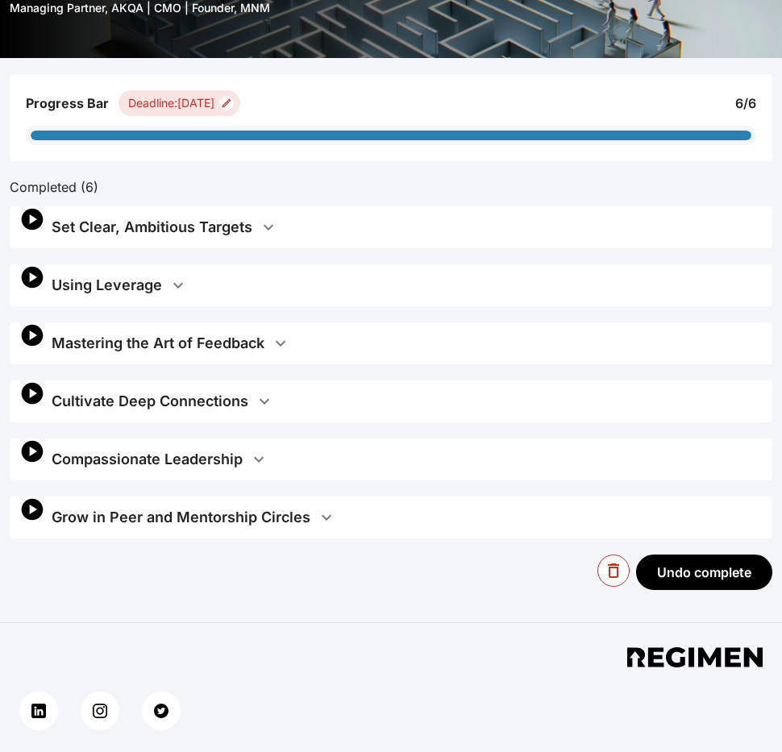
click at [247, 222] on div "Set Clear, Ambitious Targets" at bounding box center [152, 227] width 201 height 23
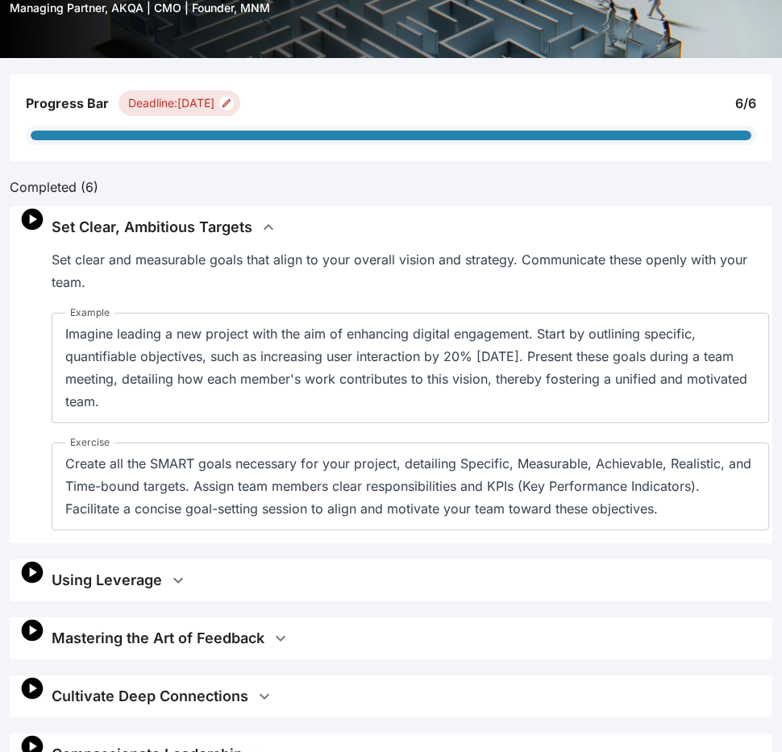
click at [248, 222] on div "Set Clear, Ambitious Targets" at bounding box center [152, 227] width 201 height 23
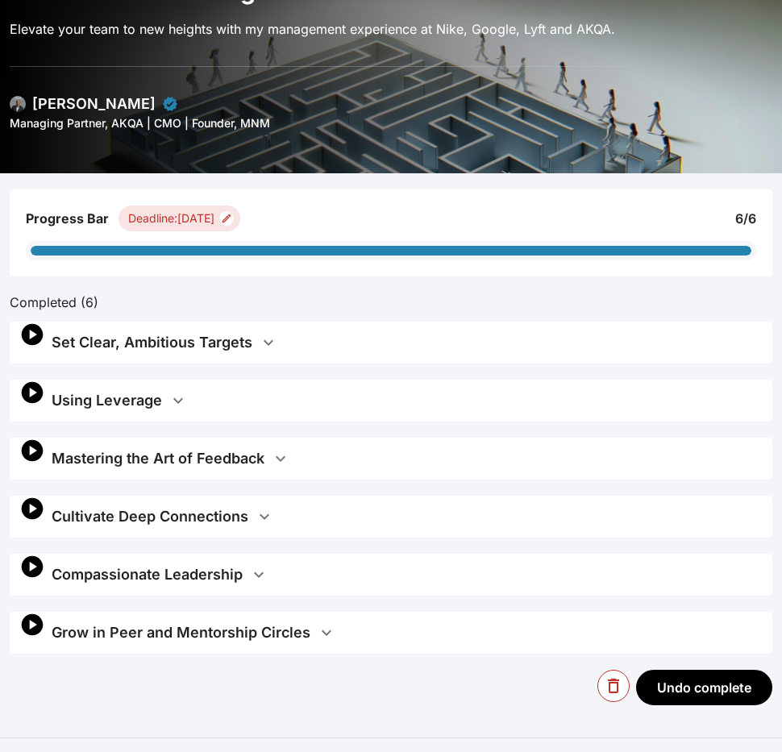
scroll to position [0, 0]
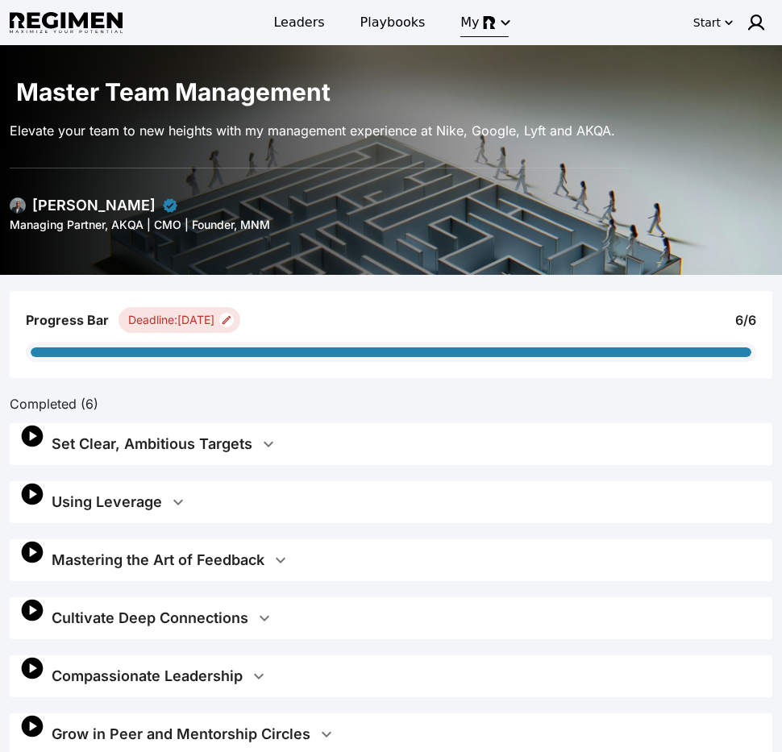
click at [472, 27] on span "My" at bounding box center [487, 22] width 54 height 19
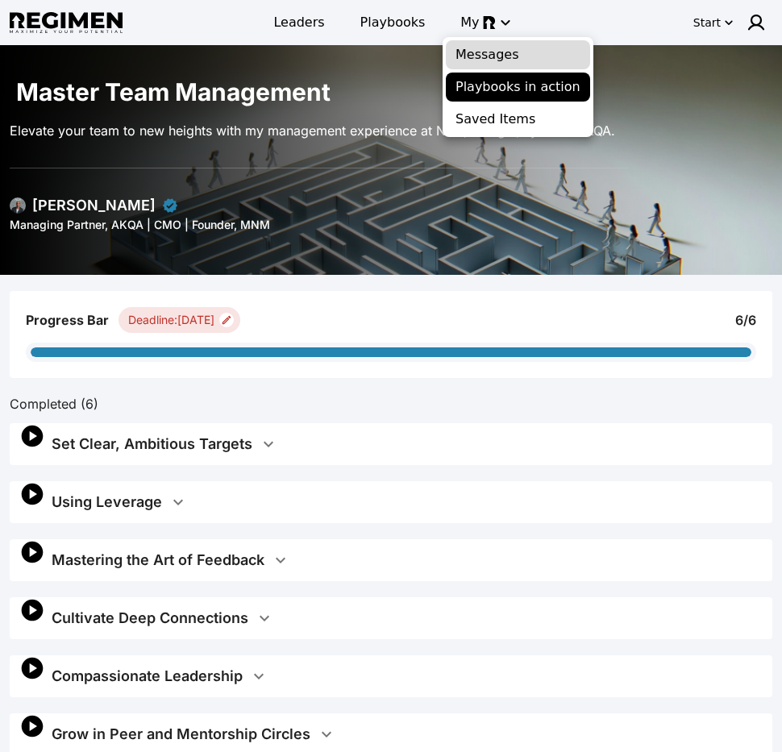
click at [475, 63] on span "Messages" at bounding box center [517, 54] width 125 height 19
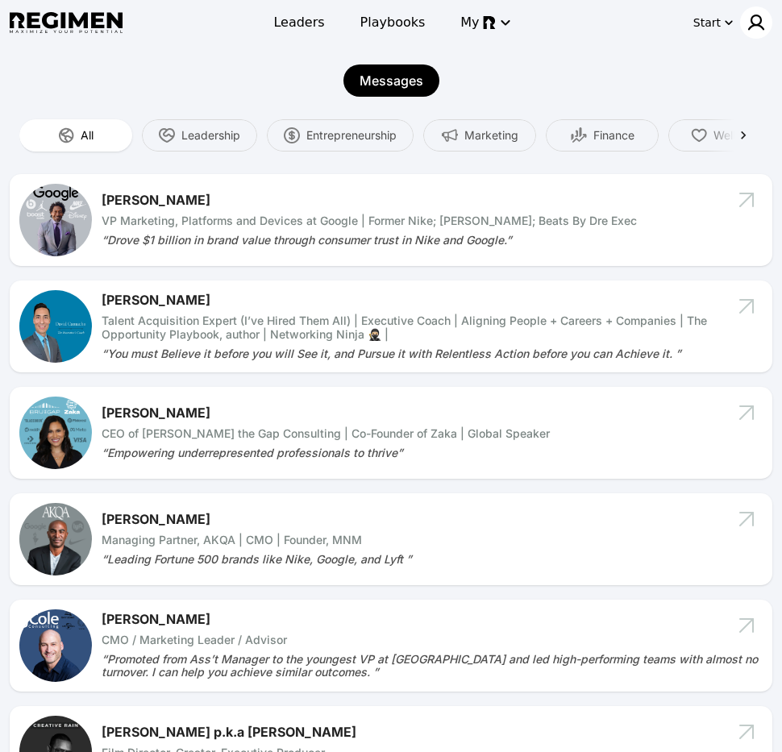
click at [750, 21] on img at bounding box center [755, 22] width 19 height 19
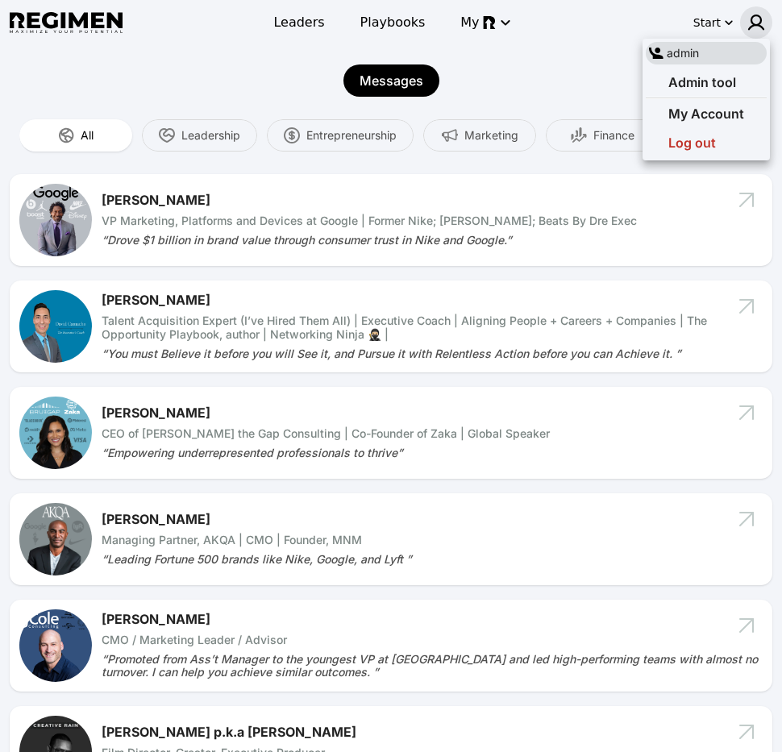
click at [618, 82] on div at bounding box center [391, 376] width 782 height 752
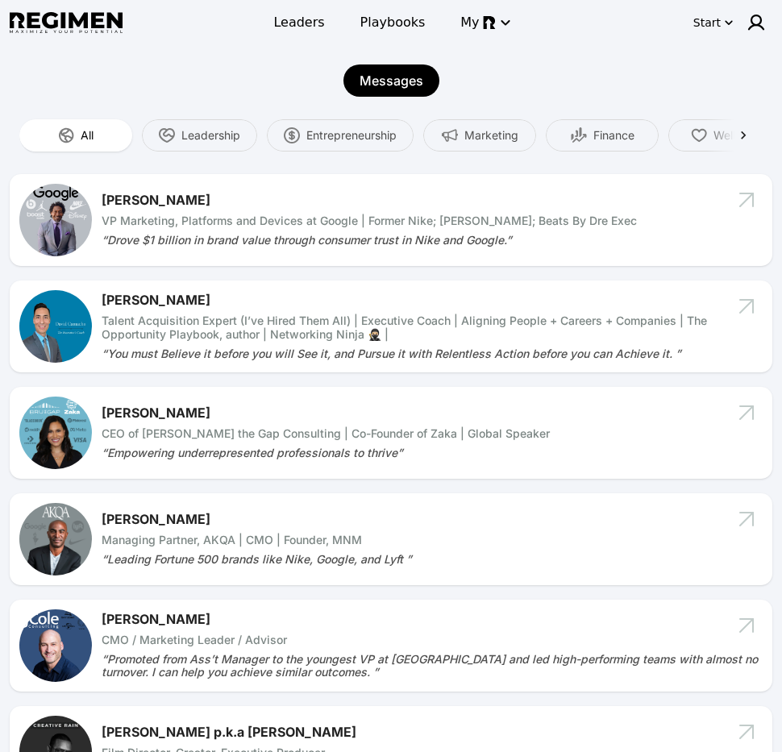
click at [554, 88] on div "Messages" at bounding box center [391, 80] width 763 height 32
click at [513, 70] on div "Messages" at bounding box center [391, 80] width 763 height 32
